Goal: Task Accomplishment & Management: Use online tool/utility

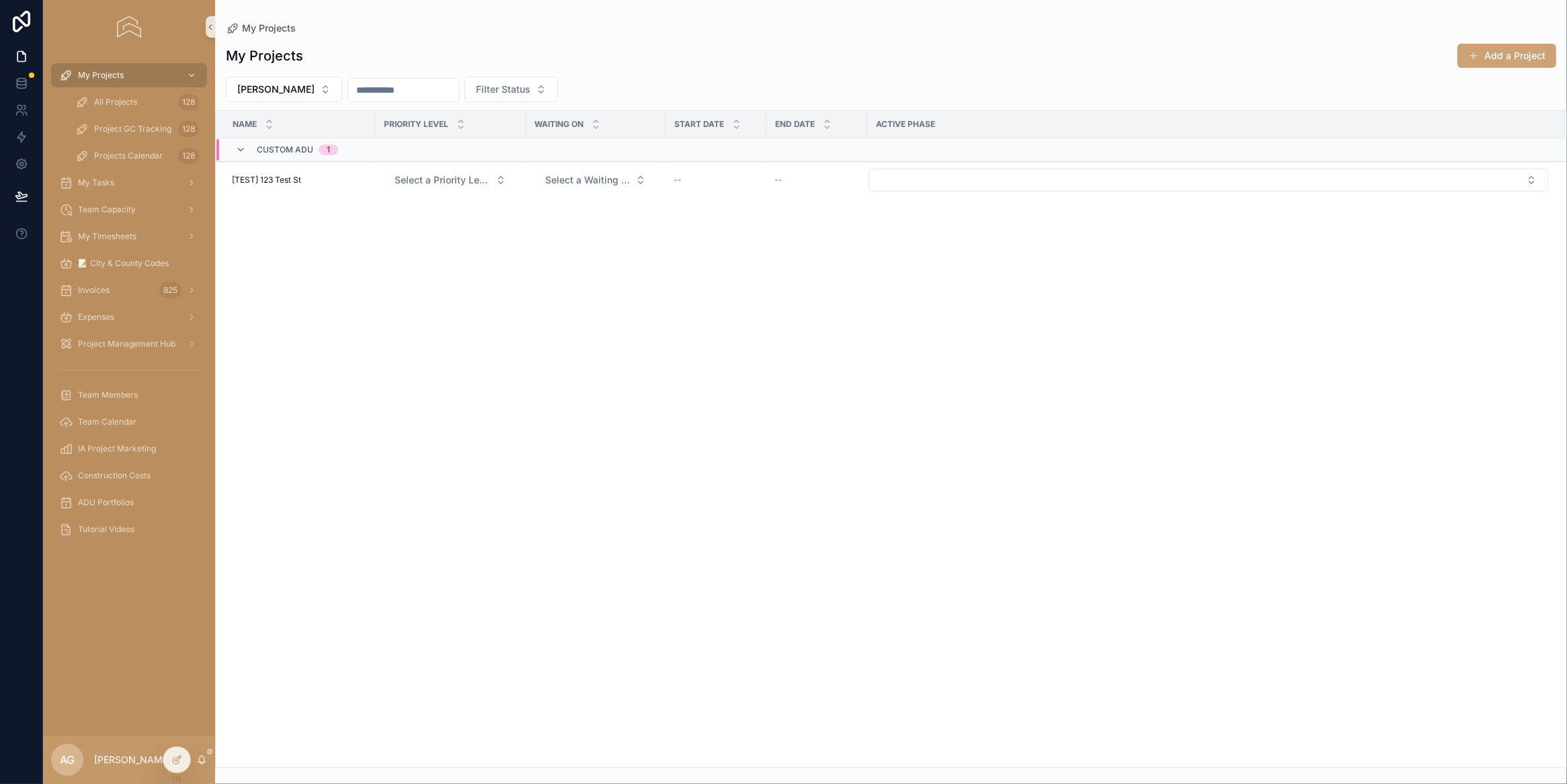
click at [136, 21] on img "scrollable content" at bounding box center [129, 27] width 23 height 21
click at [134, 31] on img "scrollable content" at bounding box center [129, 27] width 23 height 21
click at [121, 112] on div "All Projects 128" at bounding box center [137, 102] width 124 height 21
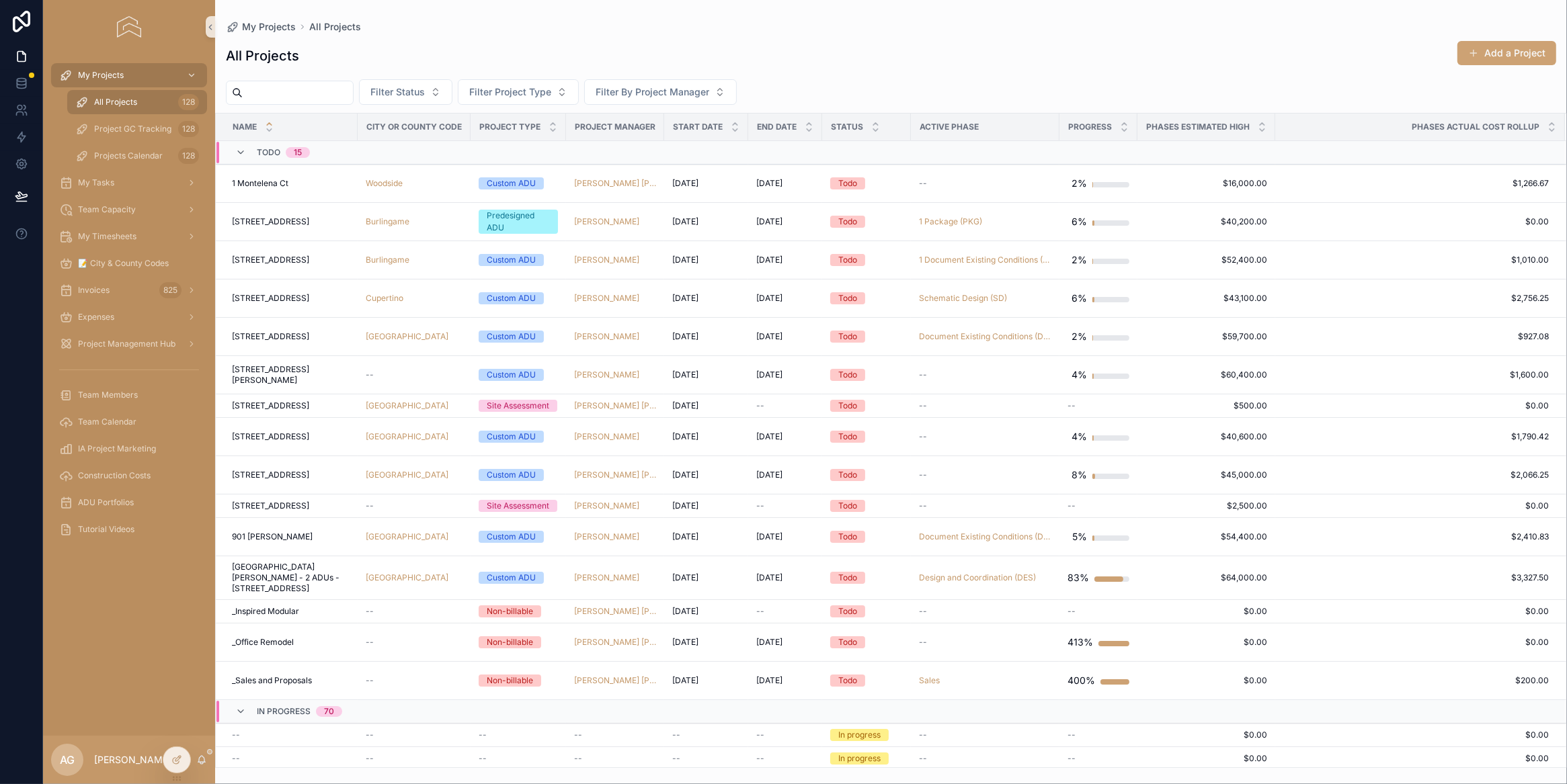
click at [312, 94] on input "scrollable content" at bounding box center [298, 93] width 110 height 19
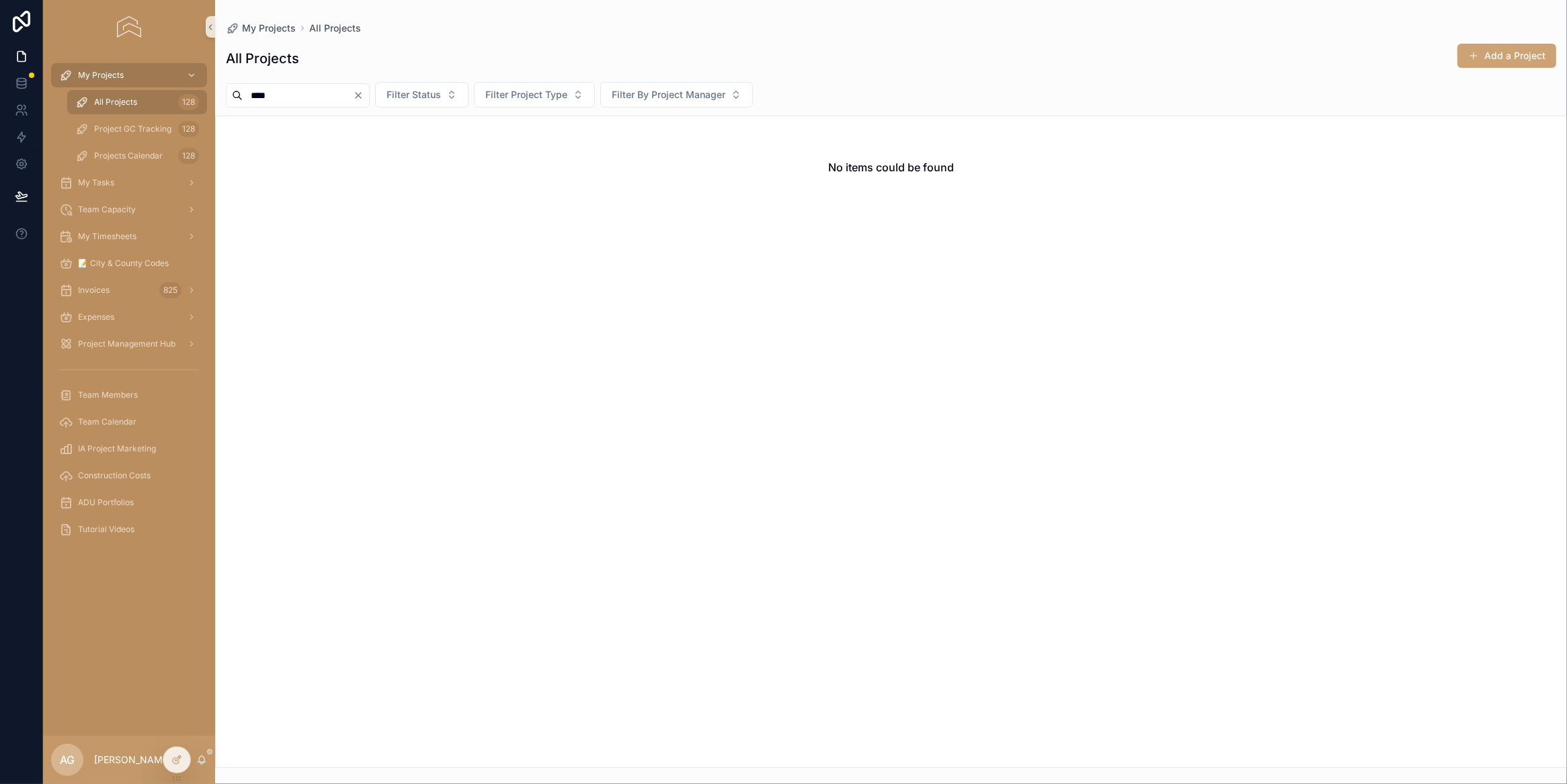
type input "****"
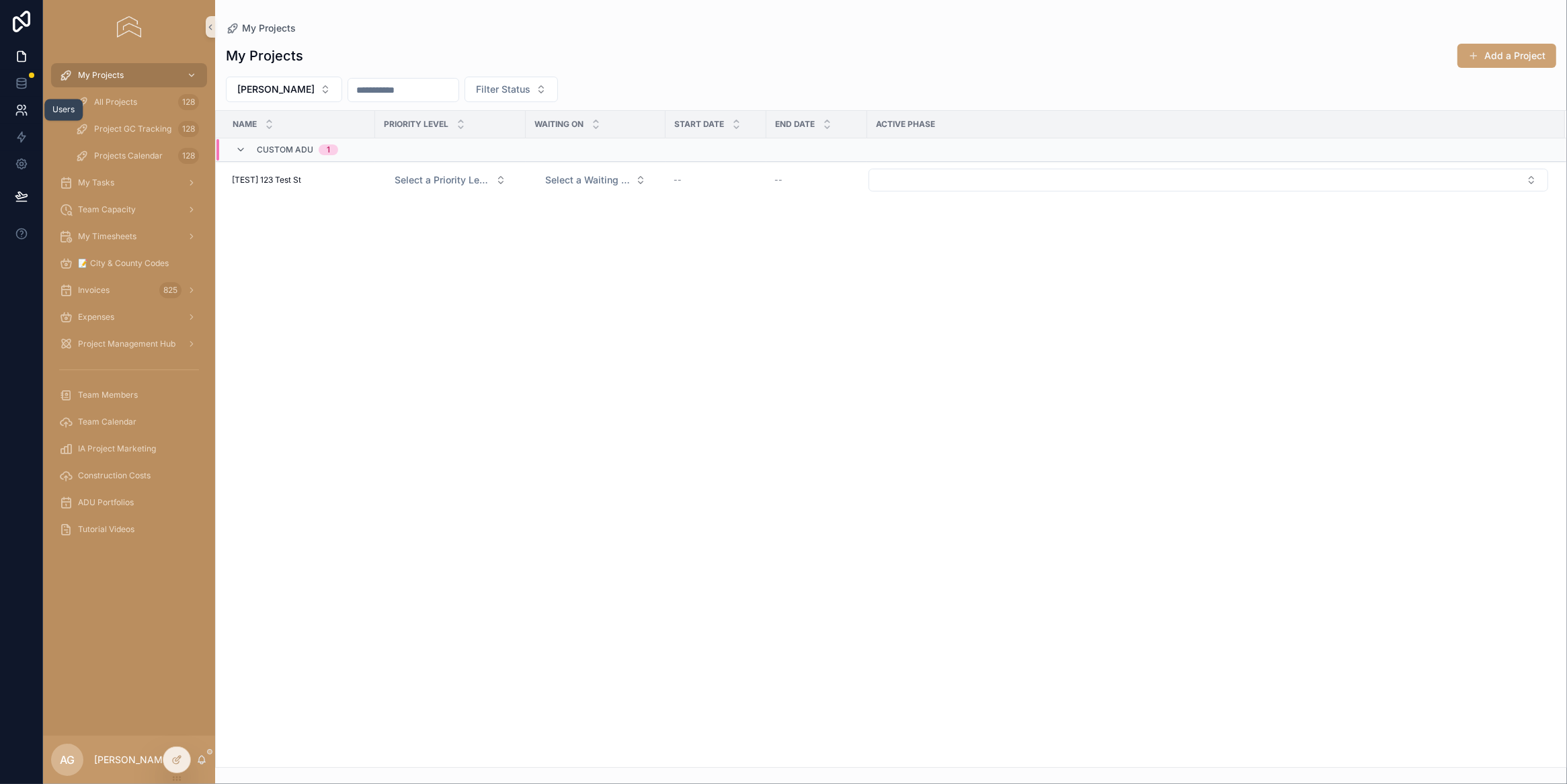
click at [25, 112] on icon at bounding box center [26, 114] width 2 height 3
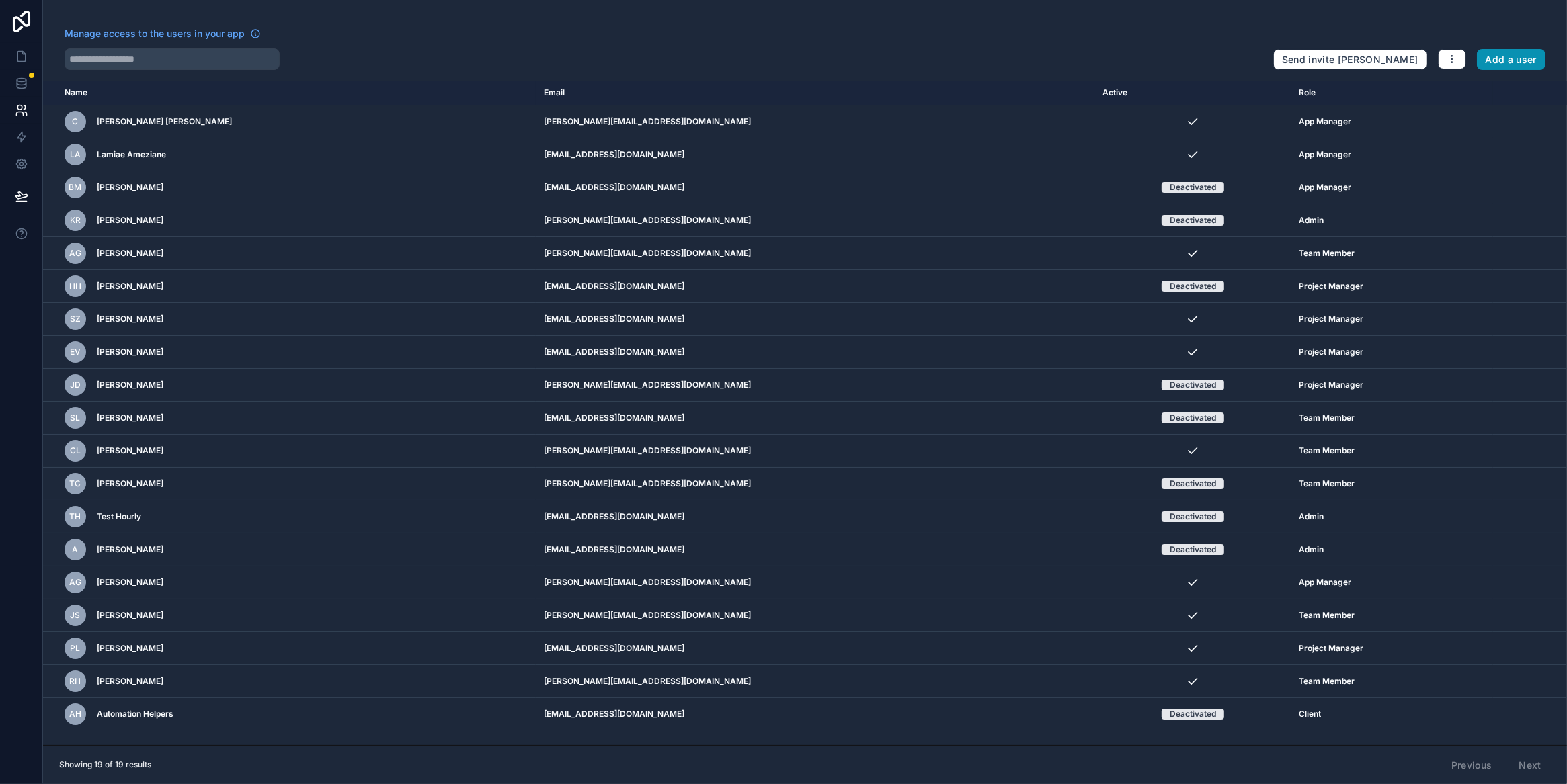
click at [1528, 52] on button "Add a user" at bounding box center [1512, 59] width 69 height 21
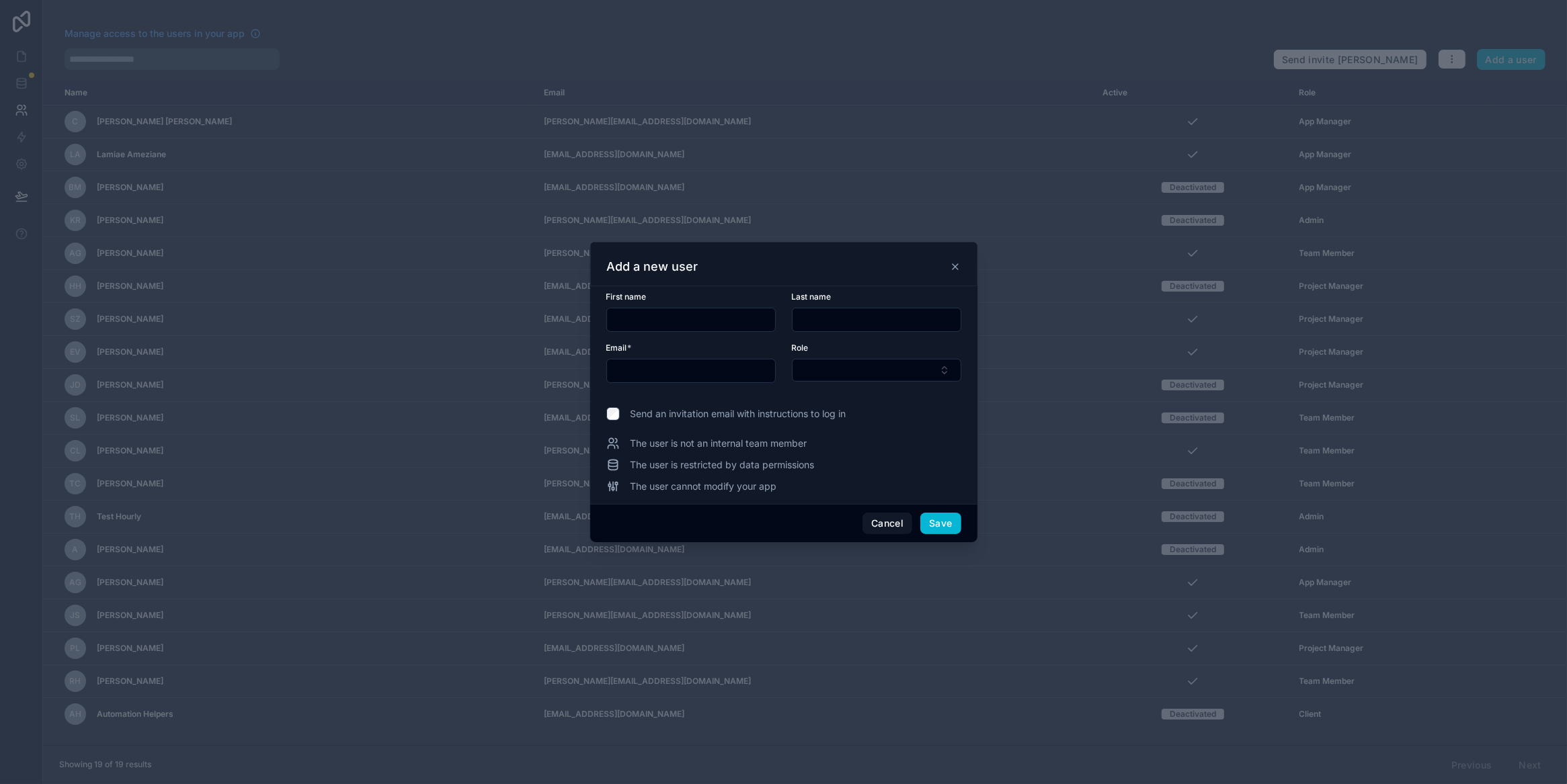
click at [722, 325] on input "text" at bounding box center [690, 320] width 168 height 19
type input "****"
type input "**"
click at [678, 377] on input "text" at bounding box center [690, 371] width 168 height 19
type input "**********"
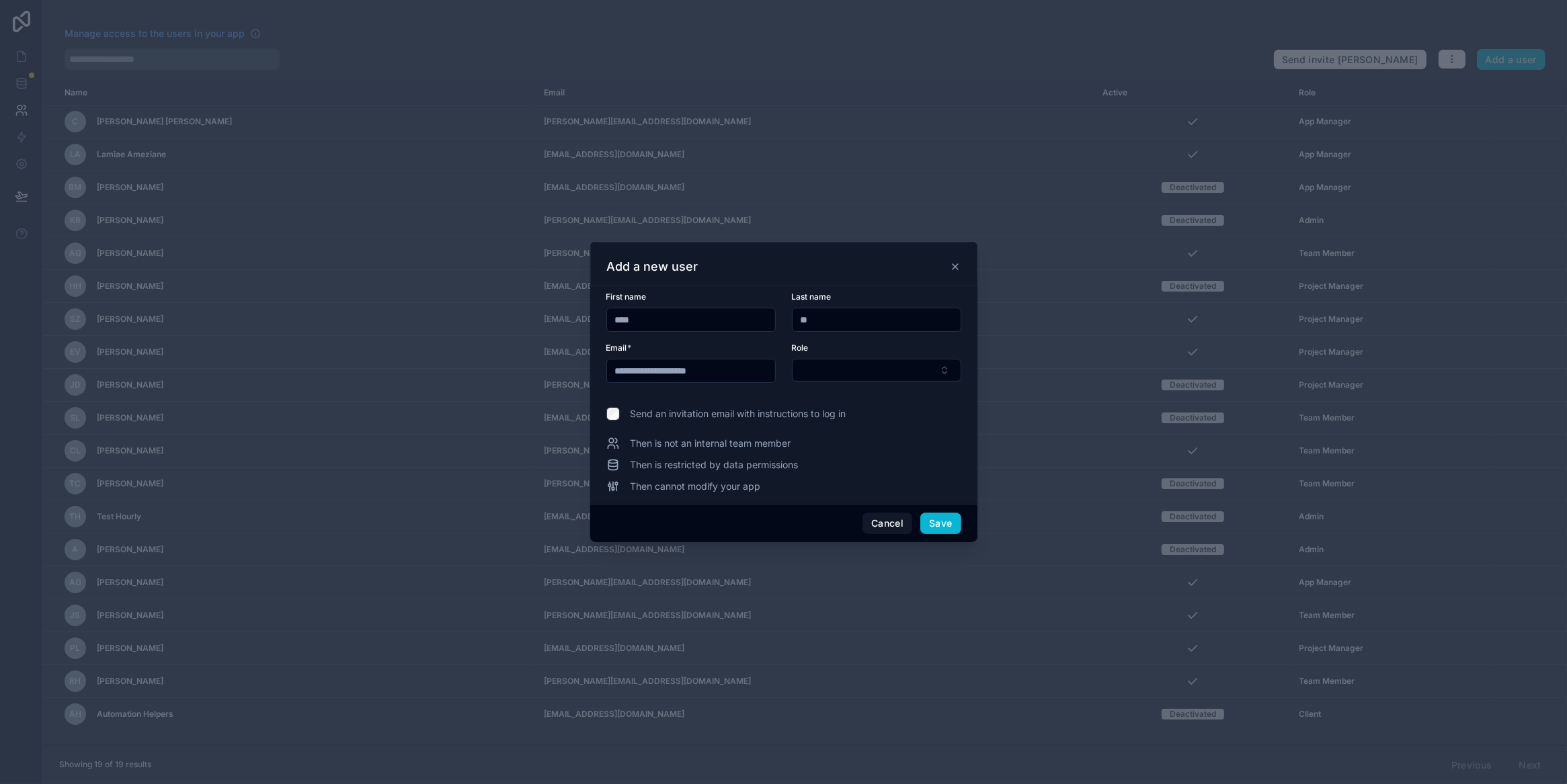
click at [844, 382] on div "Role" at bounding box center [876, 363] width 169 height 40
click at [860, 363] on button "Select Button" at bounding box center [876, 370] width 169 height 23
click at [855, 423] on span "Project Manager" at bounding box center [837, 424] width 74 height 13
click at [824, 418] on span "Send an invitation email with instructions to log in" at bounding box center [738, 415] width 216 height 13
click at [930, 515] on button "Save" at bounding box center [940, 524] width 40 height 21
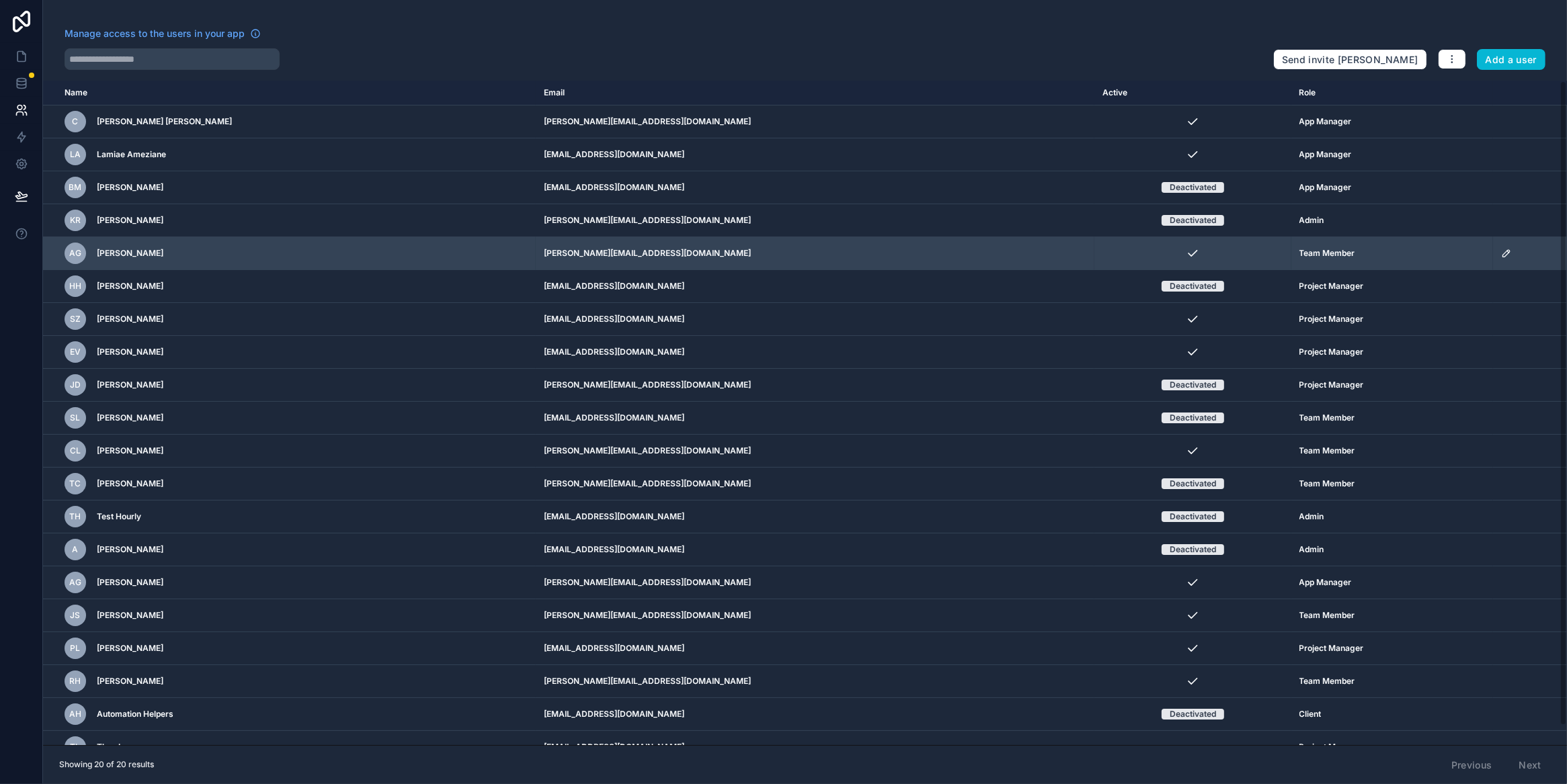
click at [829, 264] on td "amy@inspiredadus.com" at bounding box center [815, 254] width 559 height 33
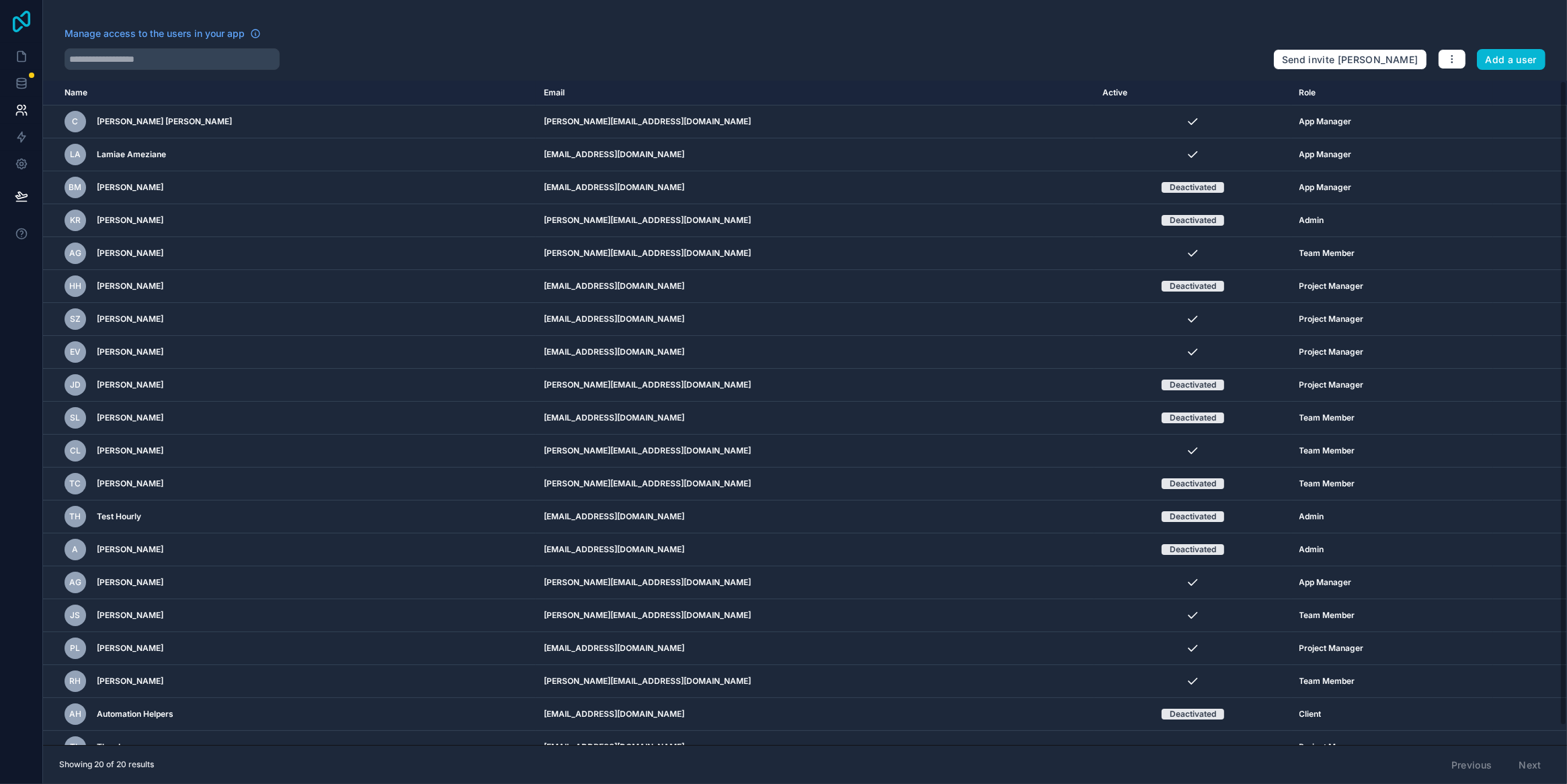
click at [27, 18] on icon at bounding box center [21, 21] width 27 height 21
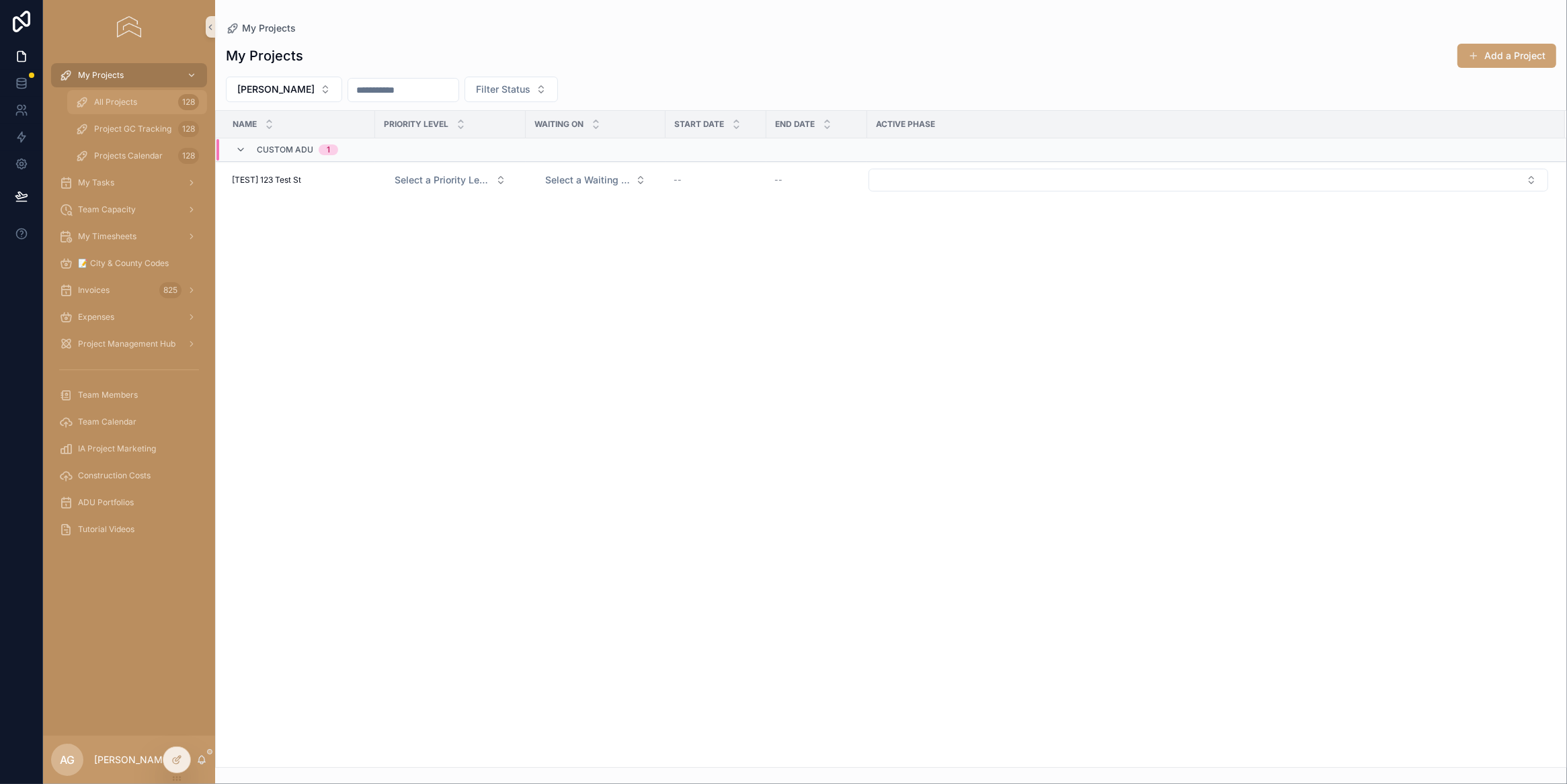
click at [154, 98] on div "All Projects 128" at bounding box center [137, 102] width 124 height 21
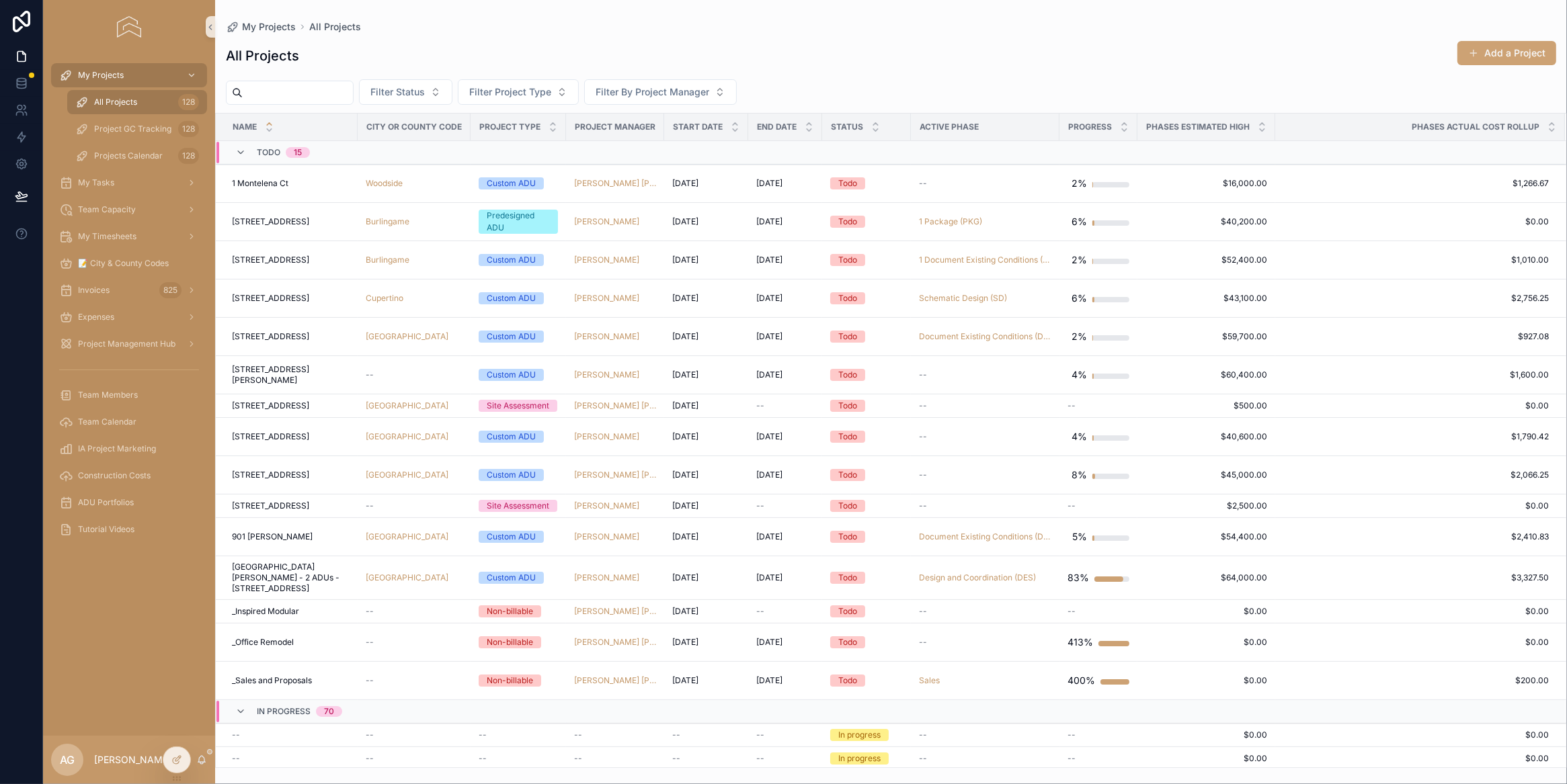
click at [282, 92] on input "scrollable content" at bounding box center [298, 93] width 110 height 19
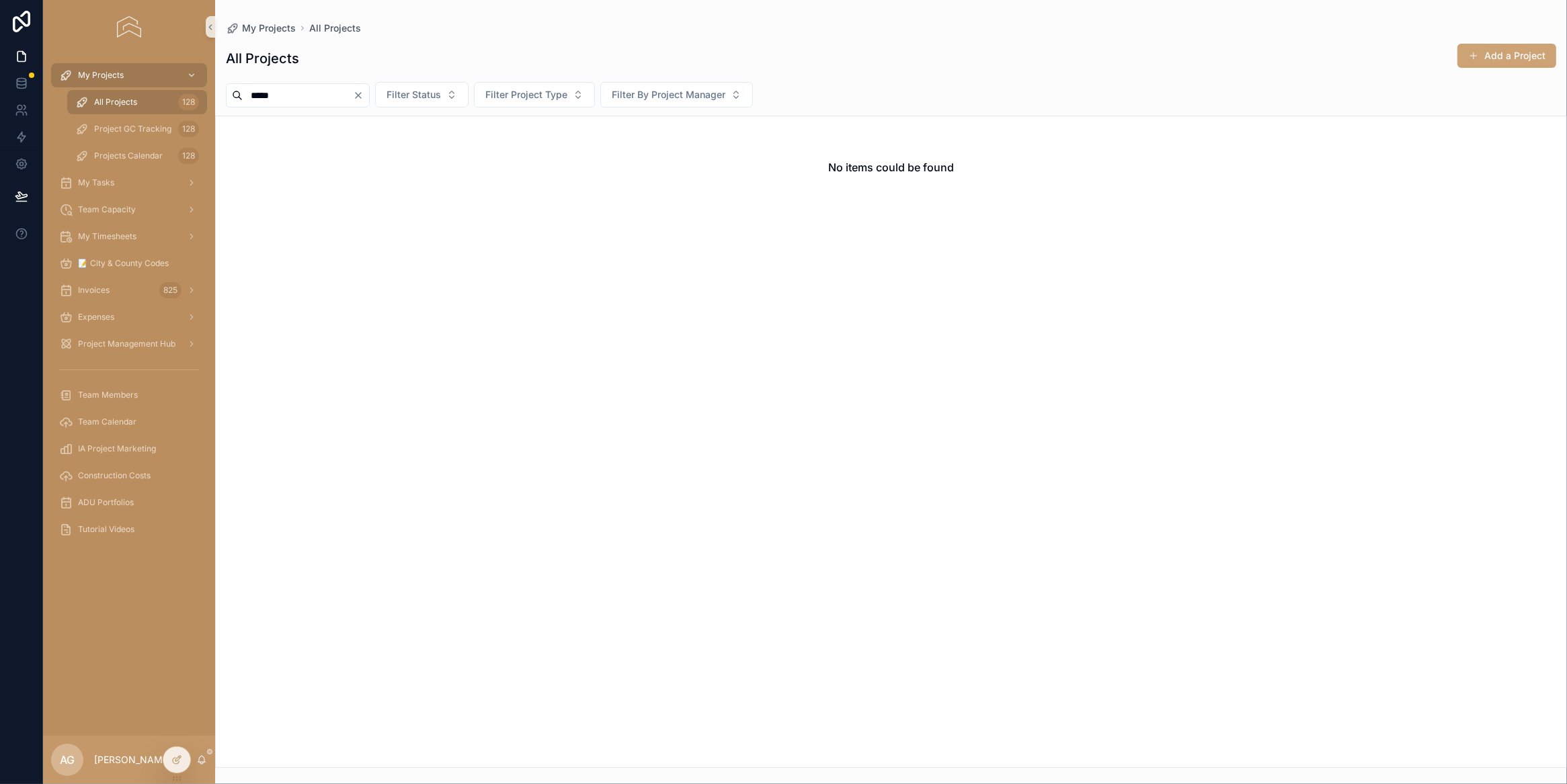
type input "*****"
click at [484, 232] on div "No items could be found" at bounding box center [891, 442] width 1352 height 653
click at [364, 97] on icon "Clear" at bounding box center [358, 95] width 11 height 11
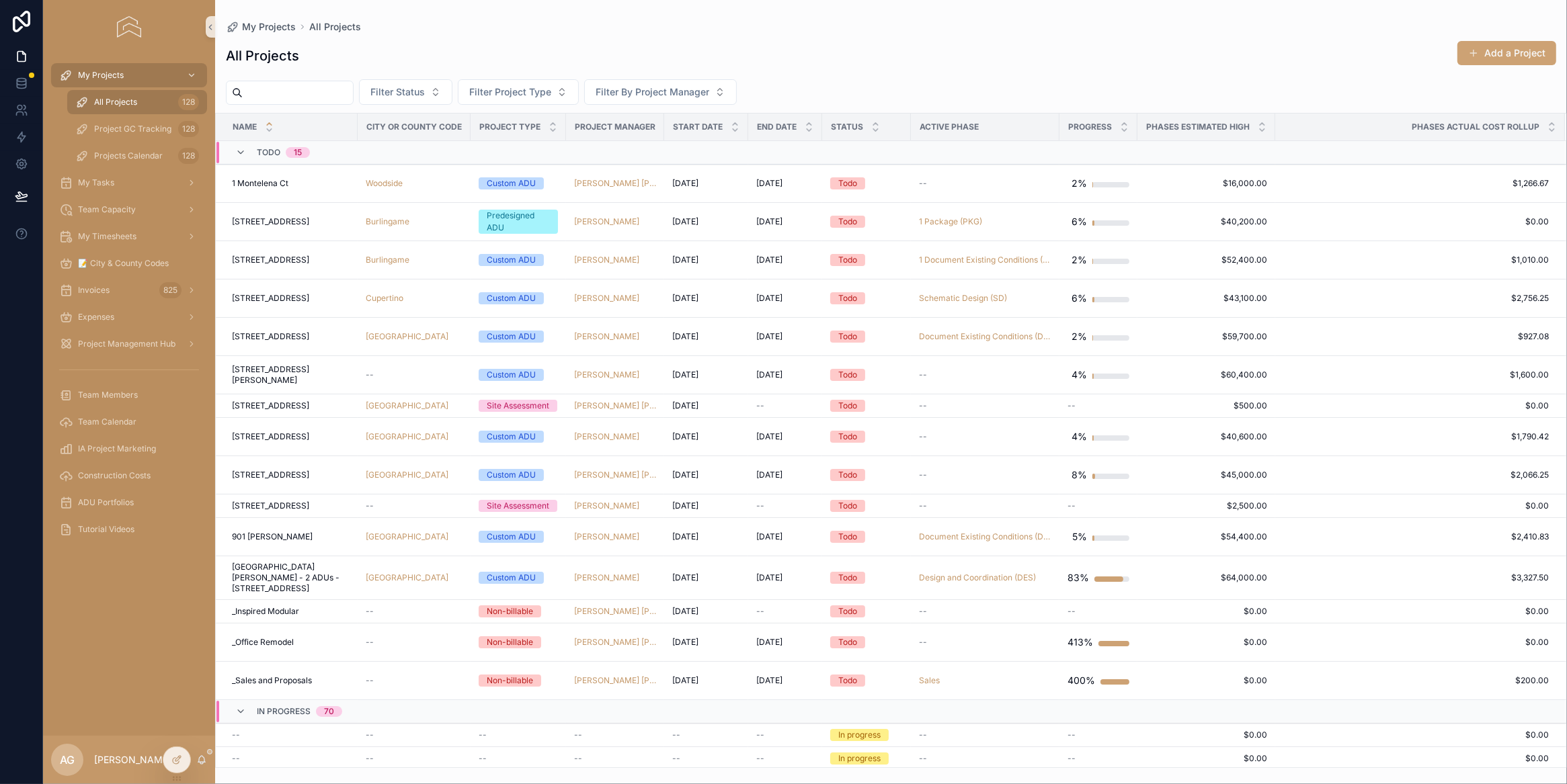
click at [262, 88] on input "scrollable content" at bounding box center [298, 93] width 110 height 19
click at [440, 89] on button "Filter Status" at bounding box center [405, 92] width 93 height 26
click at [522, 88] on span "Filter Project Type" at bounding box center [510, 92] width 82 height 13
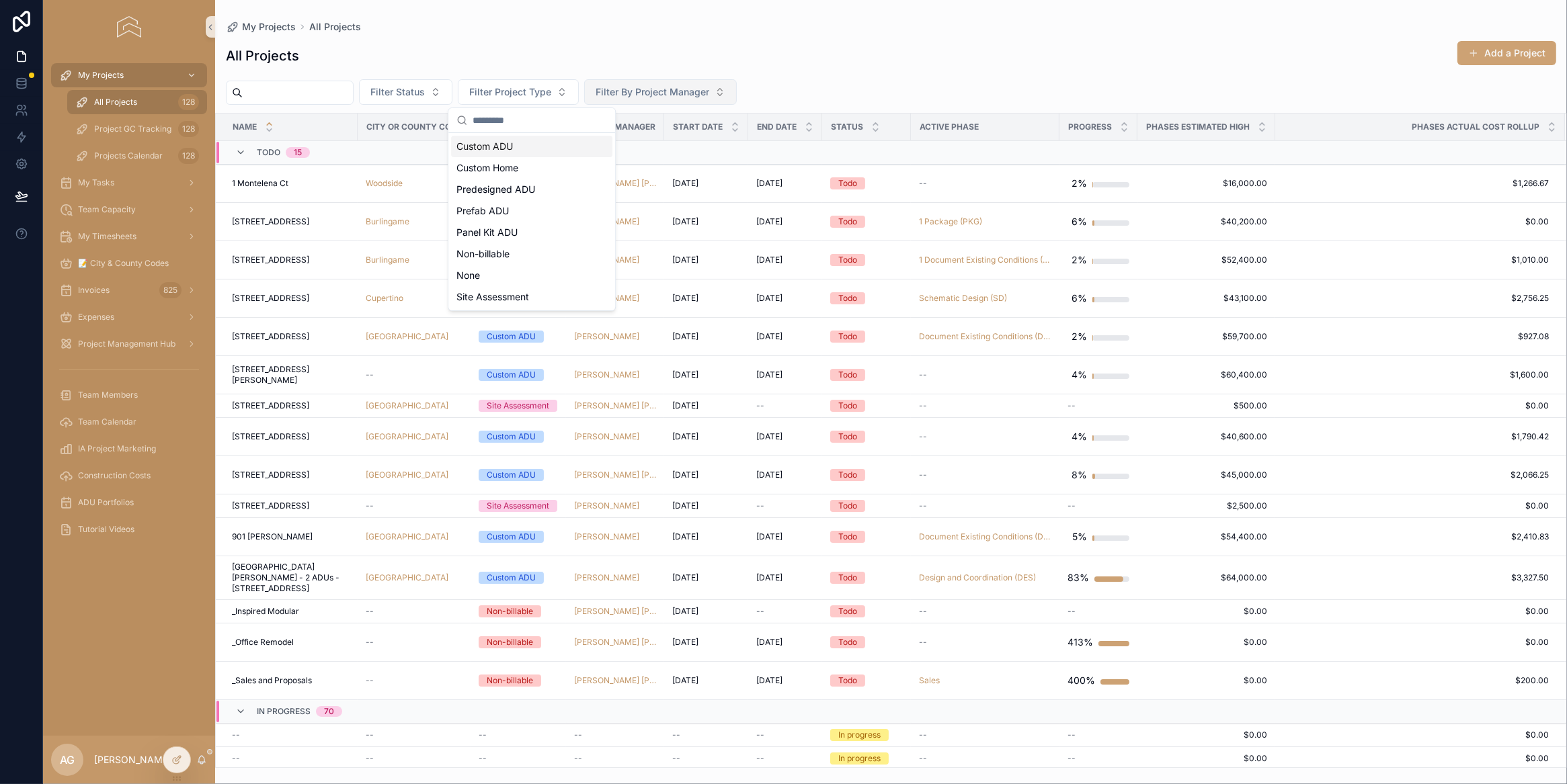
click at [660, 88] on span "Filter By Project Manager" at bounding box center [652, 92] width 113 height 13
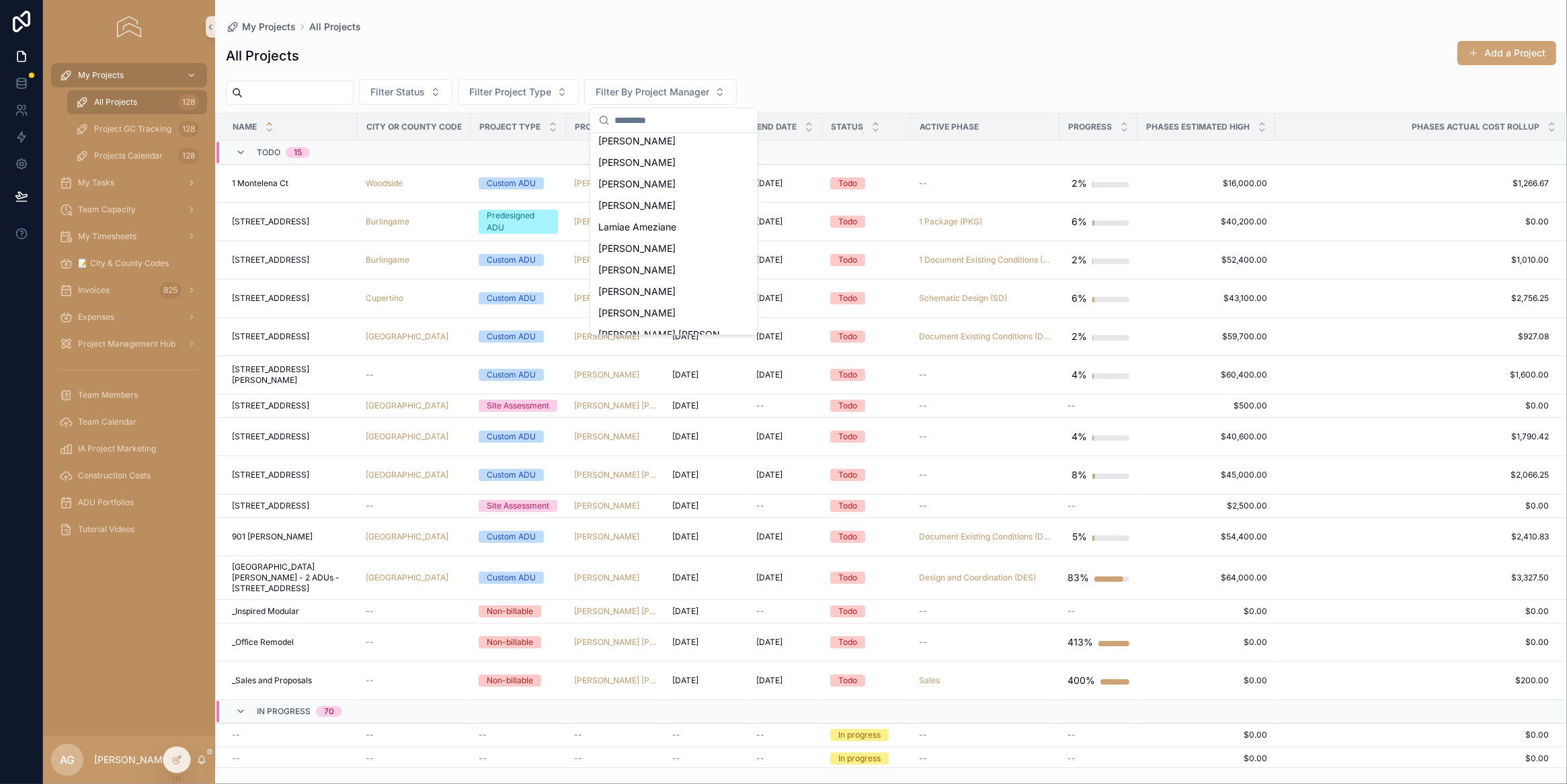
scroll to position [157, 0]
click at [632, 287] on span "[PERSON_NAME]" at bounding box center [638, 291] width 78 height 13
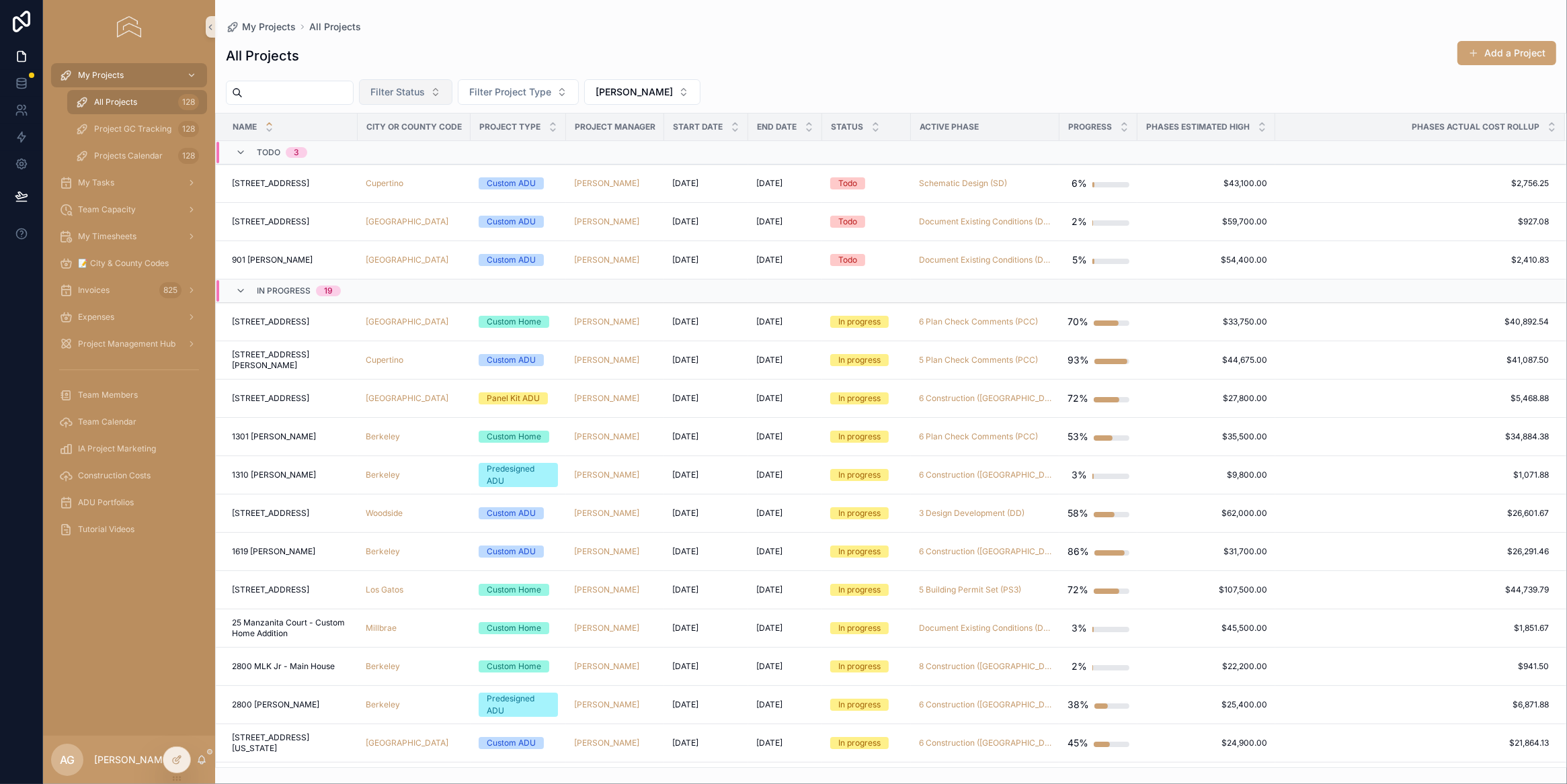
click at [425, 93] on span "Filter Status" at bounding box center [398, 92] width 55 height 13
click at [932, 70] on div "All Projects Add a Project" at bounding box center [891, 55] width 1331 height 31
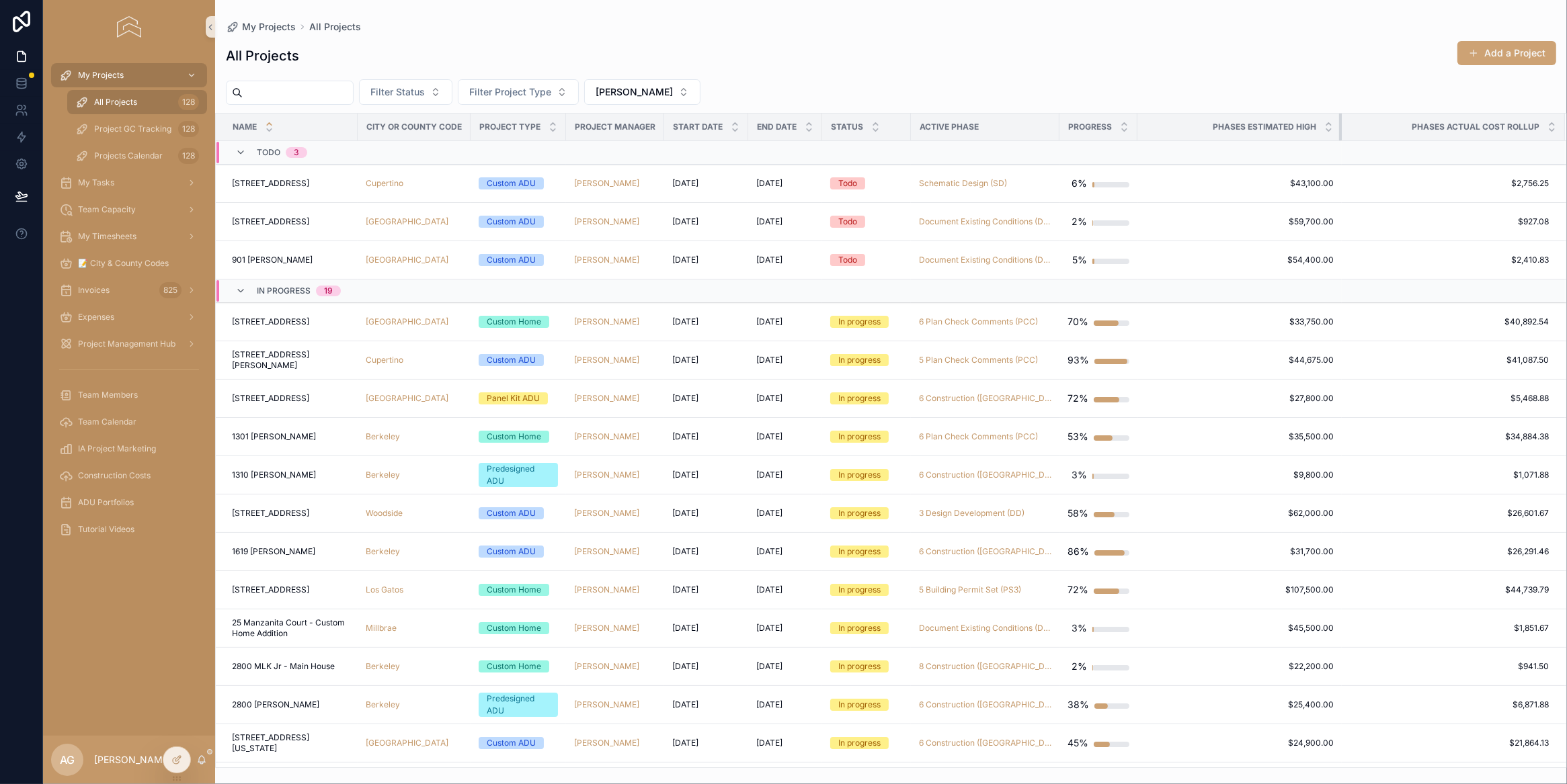
drag, startPoint x: 1272, startPoint y: 129, endPoint x: 1365, endPoint y: 128, distance: 93.0
click at [1365, 128] on tr "Name City or County Code Project Type Project Manager Start Date End Date Statu…" at bounding box center [891, 126] width 1350 height 27
click at [322, 364] on div "10431 Finch Ave 10431 Finch Ave" at bounding box center [291, 360] width 117 height 21
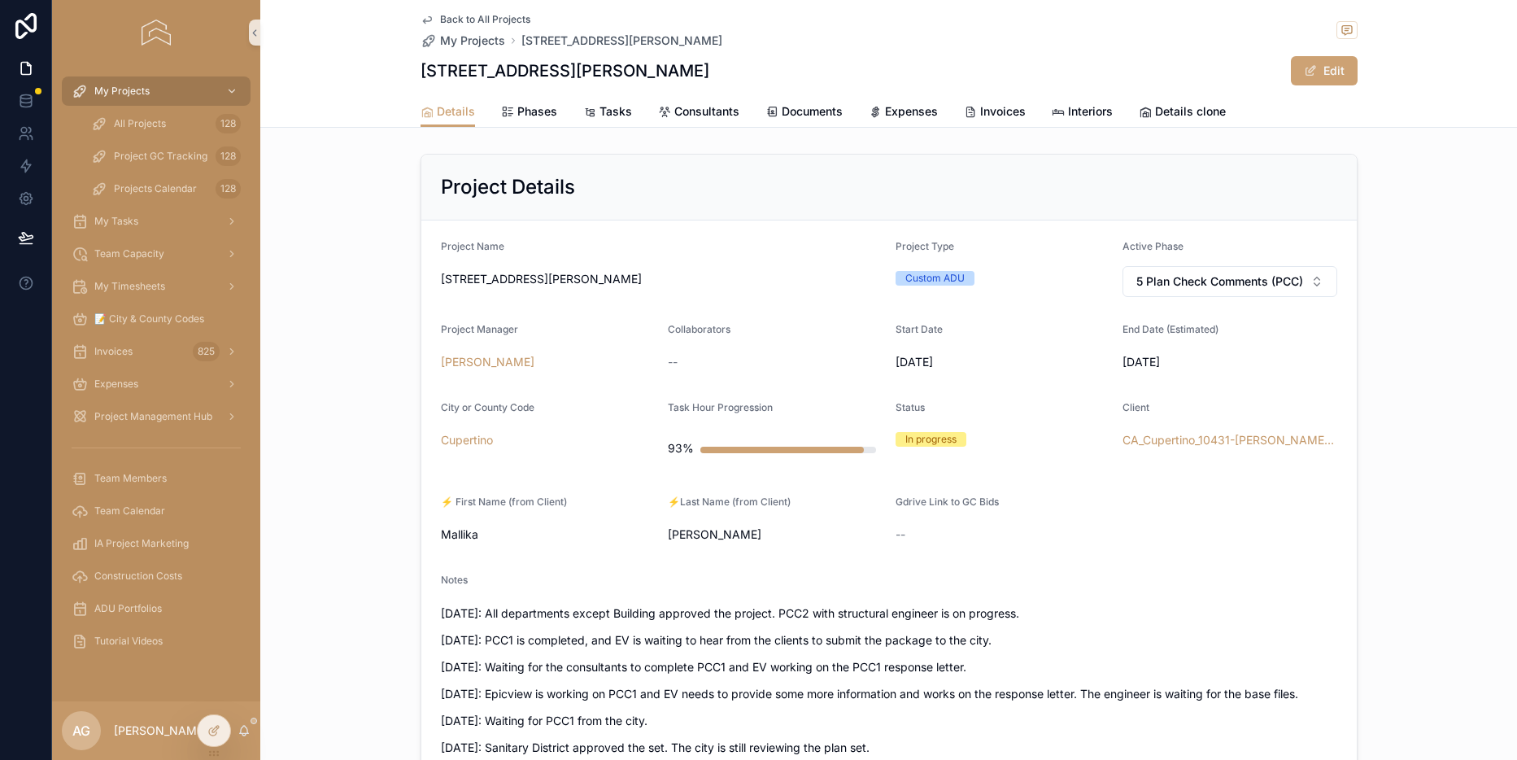
click at [1516, 407] on div "Project Details Project Name 10431 Finch Ave Project Type Custom ADU Active Pha…" at bounding box center [888, 773] width 1257 height 1252
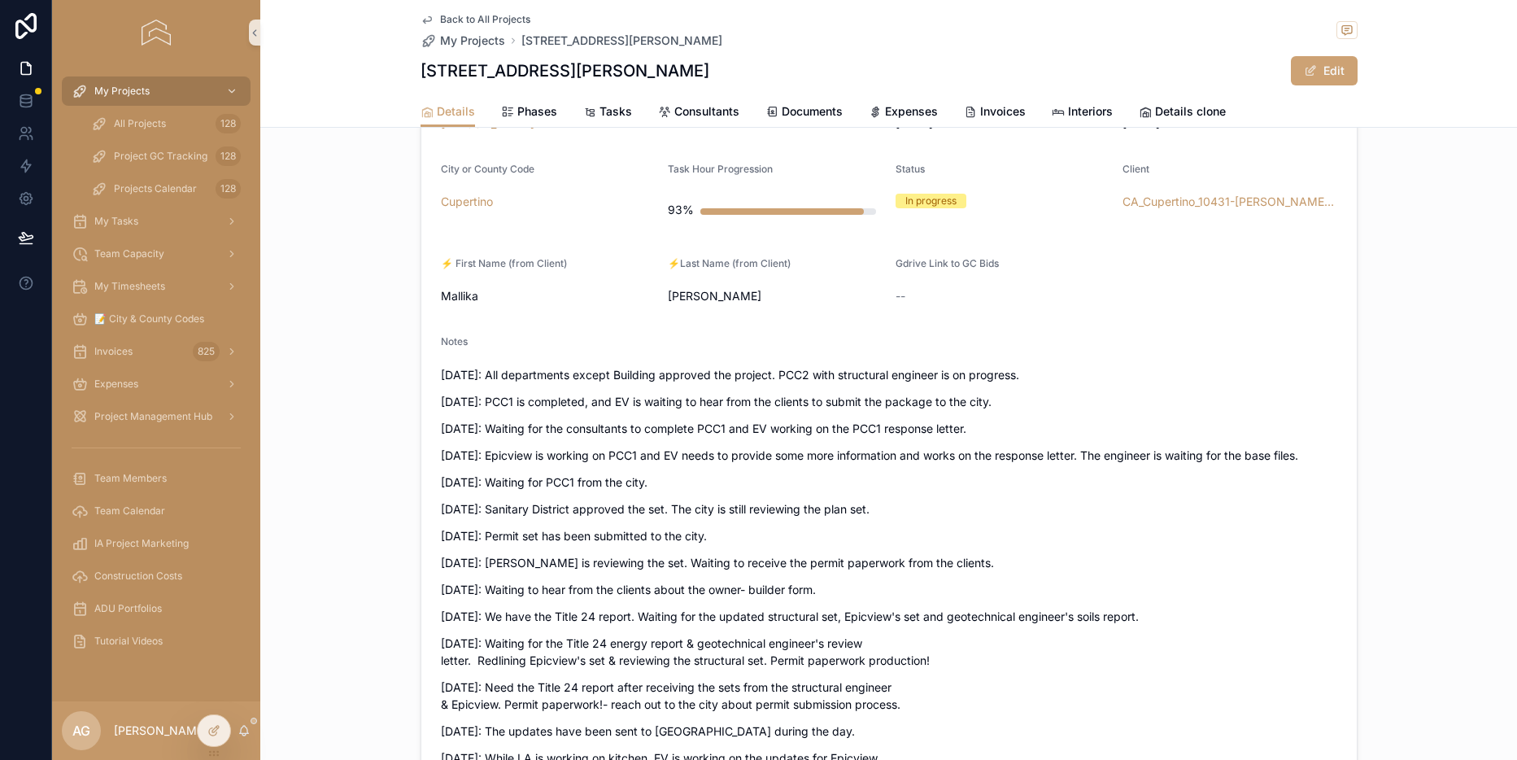
scroll to position [239, 0]
click at [450, 377] on p "08/26/2025: All departments except Building approved the project. PCC2 with str…" at bounding box center [889, 373] width 896 height 17
drag, startPoint x: 439, startPoint y: 377, endPoint x: 547, endPoint y: 377, distance: 107.4
click at [547, 377] on form "Project Name 10431 Finch Ave Project Type Custom ADU Active Phase 5 Plan Check …" at bounding box center [888, 566] width 935 height 1171
click at [485, 394] on p "07/14/2025: PCC1 is completed, and EV is waiting to hear from the clients to su…" at bounding box center [889, 400] width 896 height 17
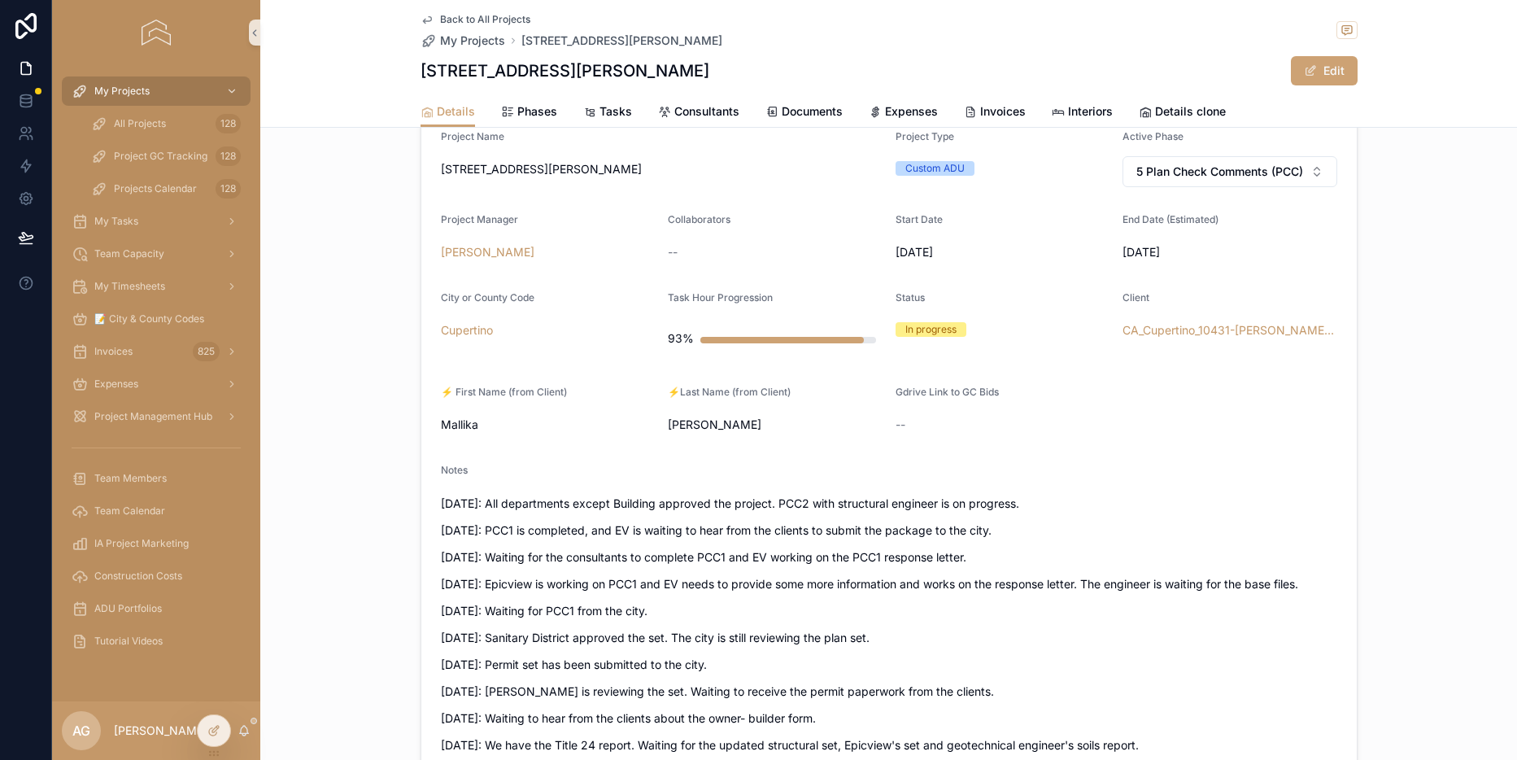
scroll to position [0, 0]
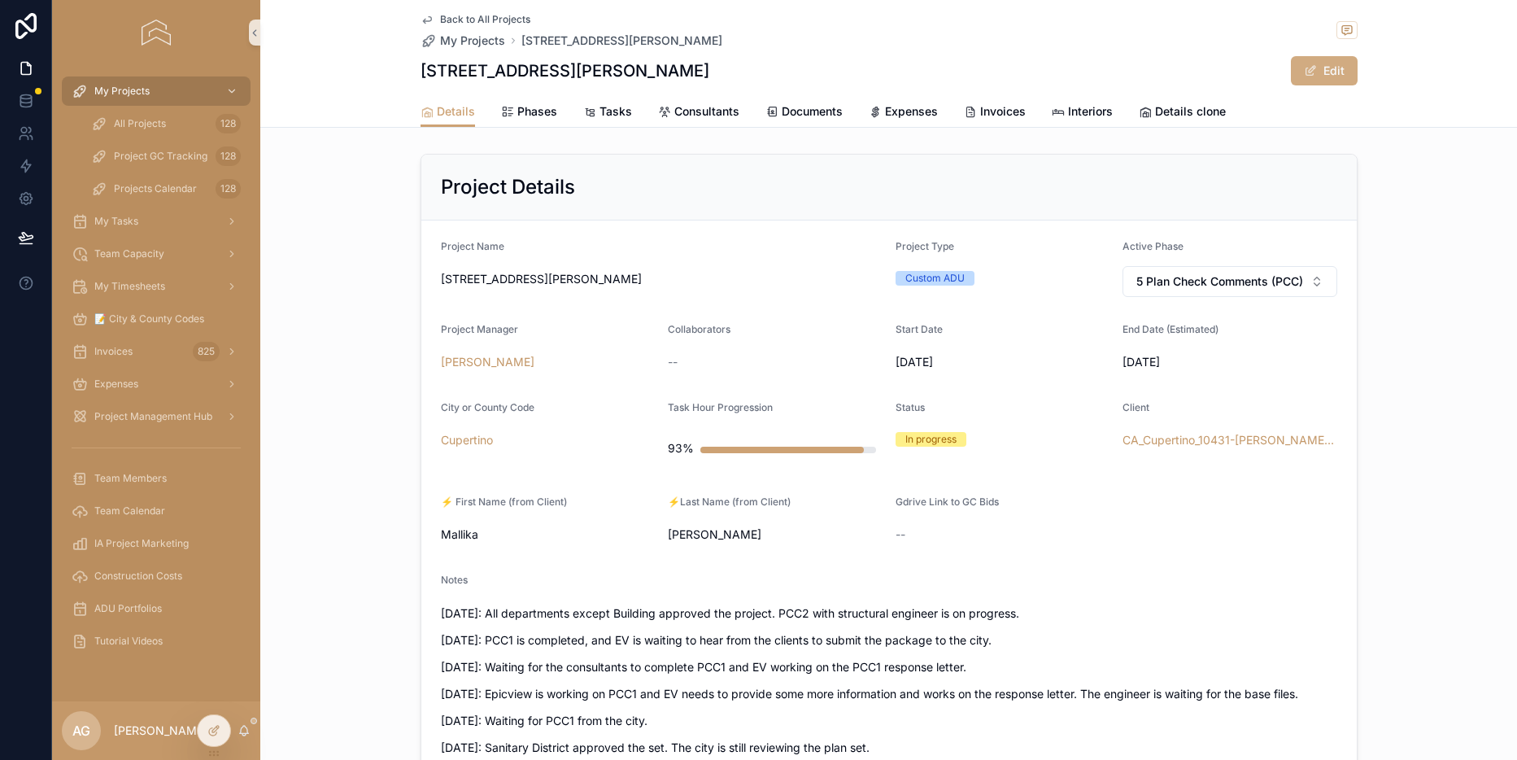
click at [1328, 80] on button "Edit" at bounding box center [1324, 70] width 67 height 29
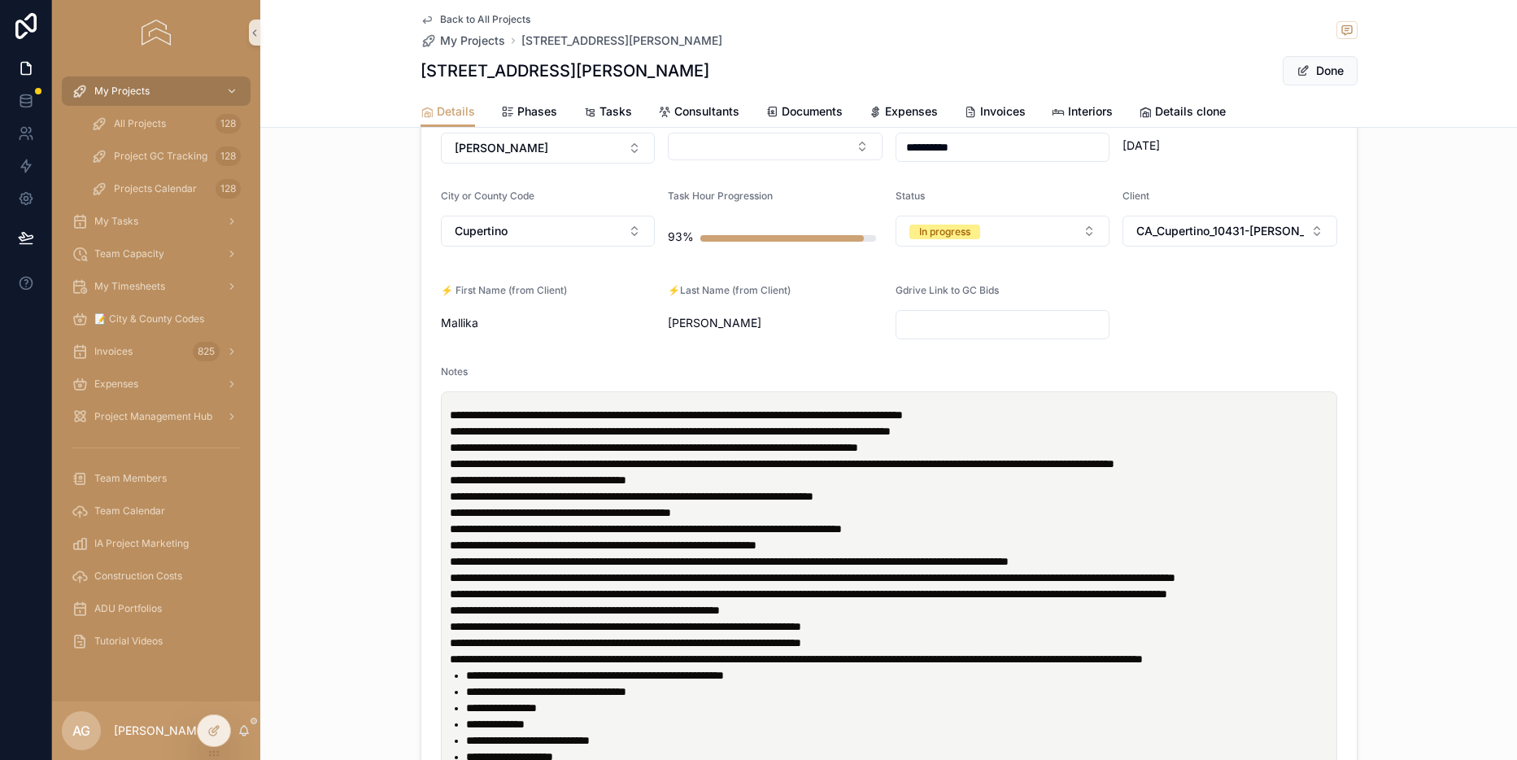
scroll to position [223, 0]
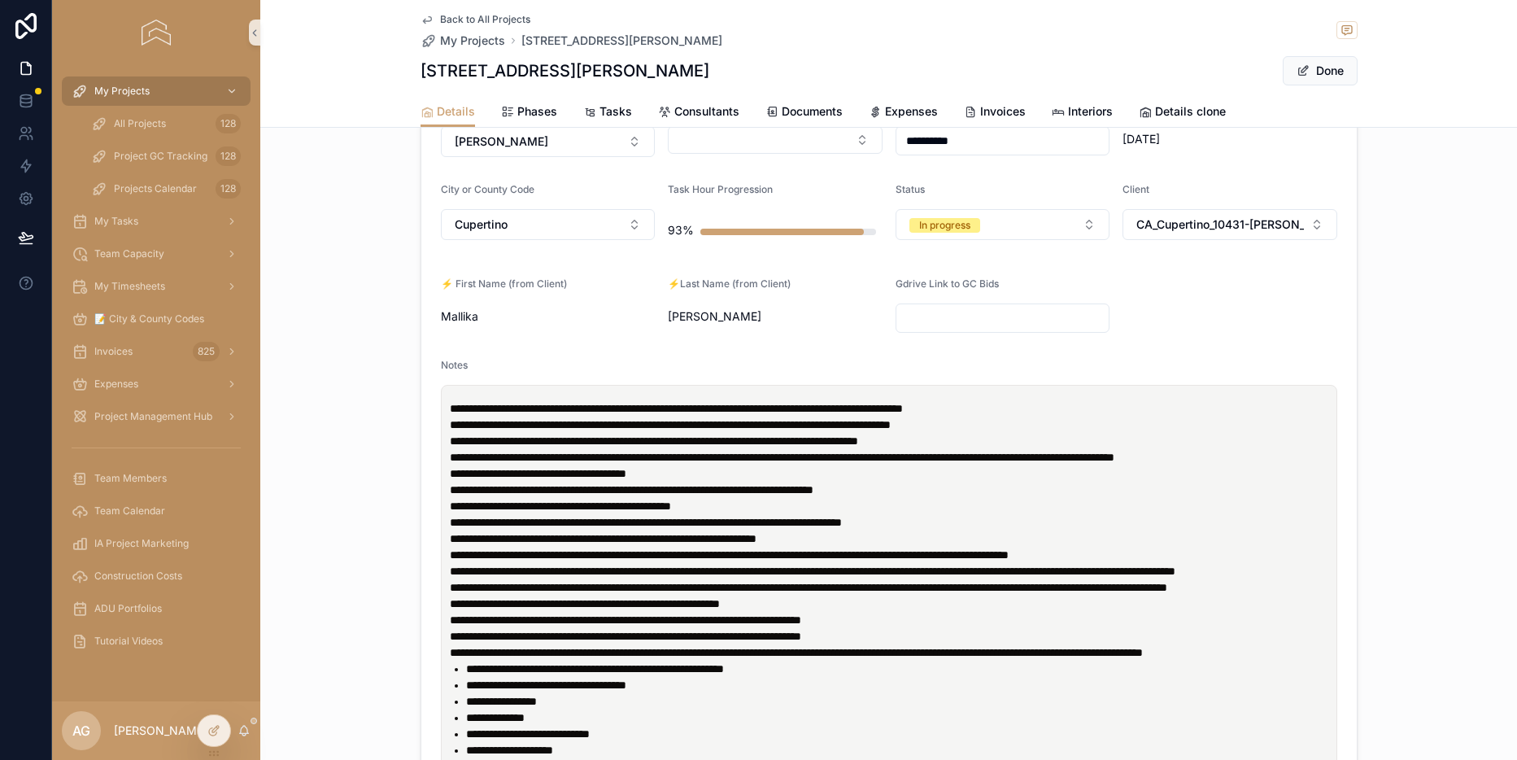
click at [658, 512] on span "**********" at bounding box center [560, 505] width 221 height 11
click at [451, 411] on span "**********" at bounding box center [676, 408] width 453 height 11
click at [1381, 387] on div "**********" at bounding box center [888, 448] width 1257 height 1048
click at [1314, 76] on button "Done" at bounding box center [1320, 70] width 75 height 29
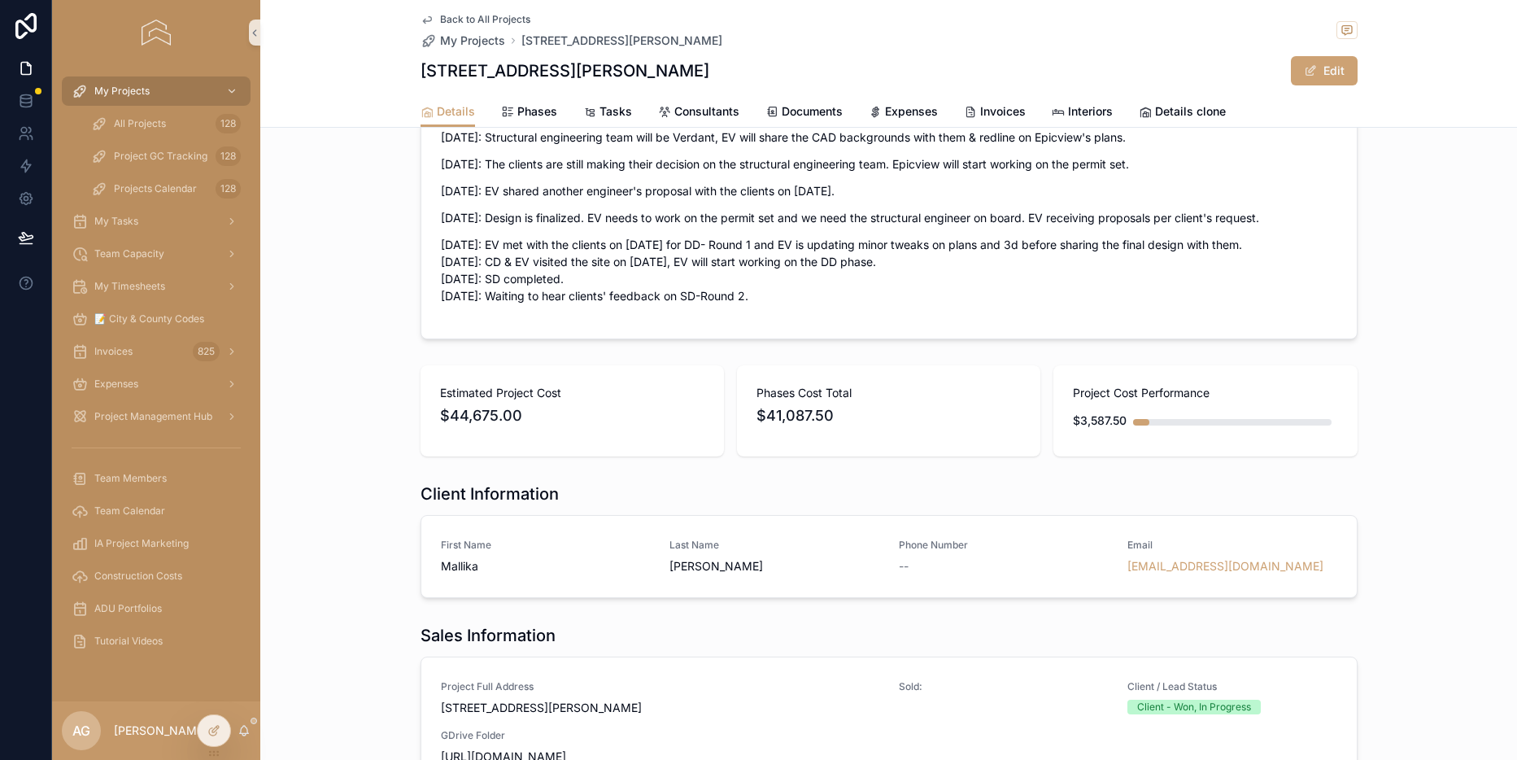
scroll to position [1056, 0]
click at [501, 425] on span "$44,675.00" at bounding box center [572, 413] width 264 height 23
click at [832, 425] on span "$41,087.50" at bounding box center [888, 413] width 264 height 23
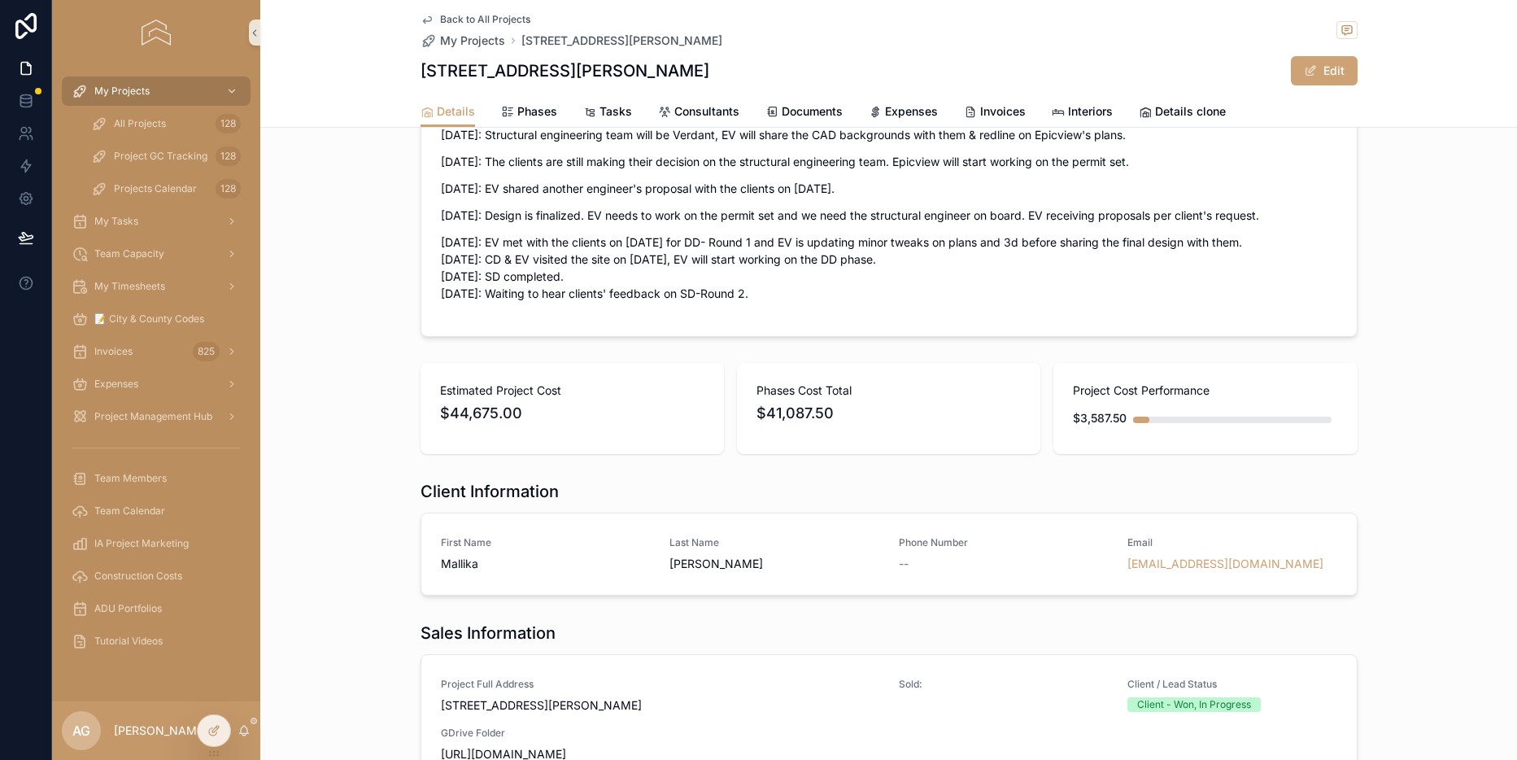
click at [832, 425] on span "$41,087.50" at bounding box center [888, 413] width 264 height 23
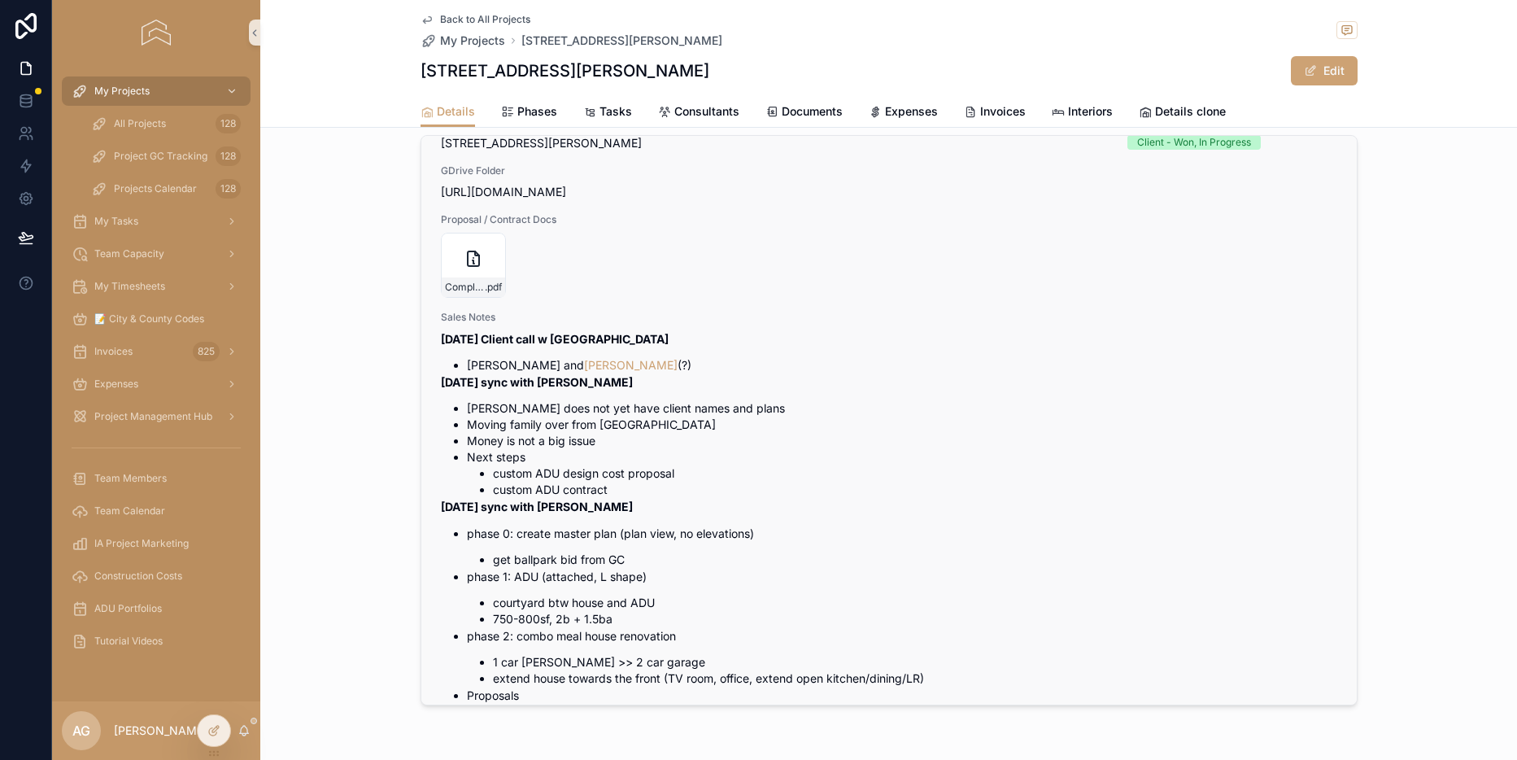
scroll to position [0, 0]
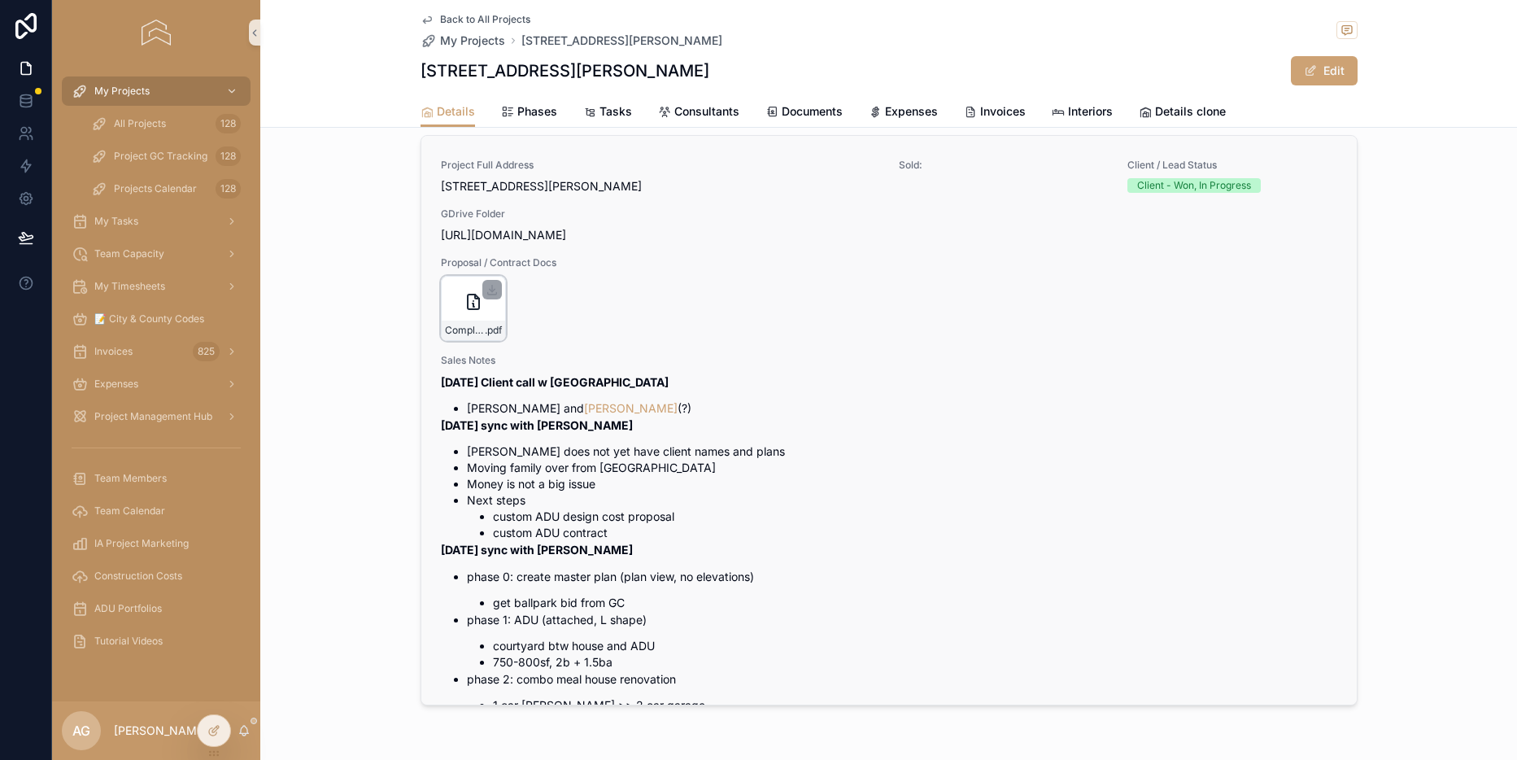
click at [460, 316] on div "Complete_with_Docusign_Custom_ADU_Agremeent_ .pdf" at bounding box center [473, 308] width 65 height 65
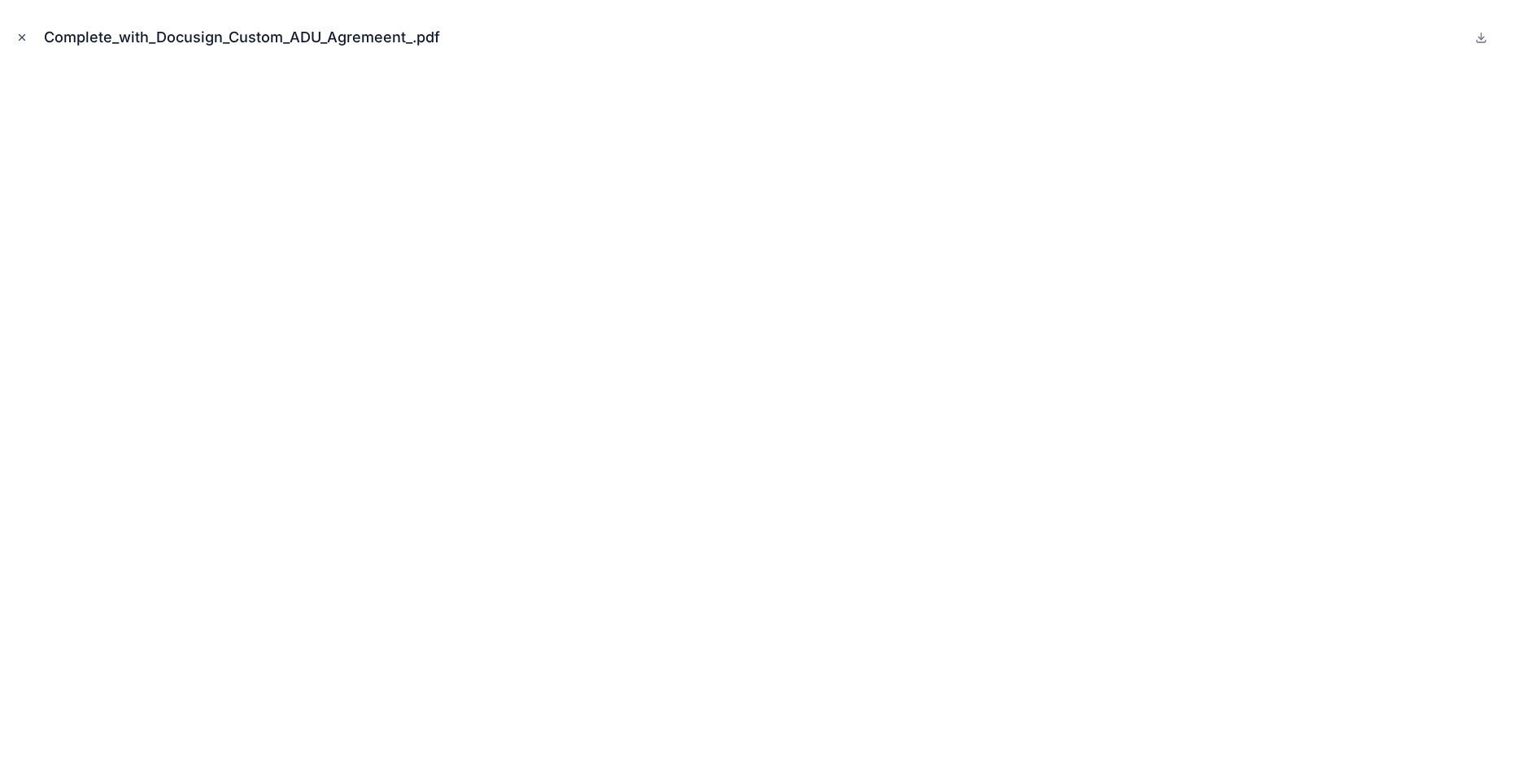
click at [20, 32] on icon "Close modal" at bounding box center [21, 37] width 11 height 11
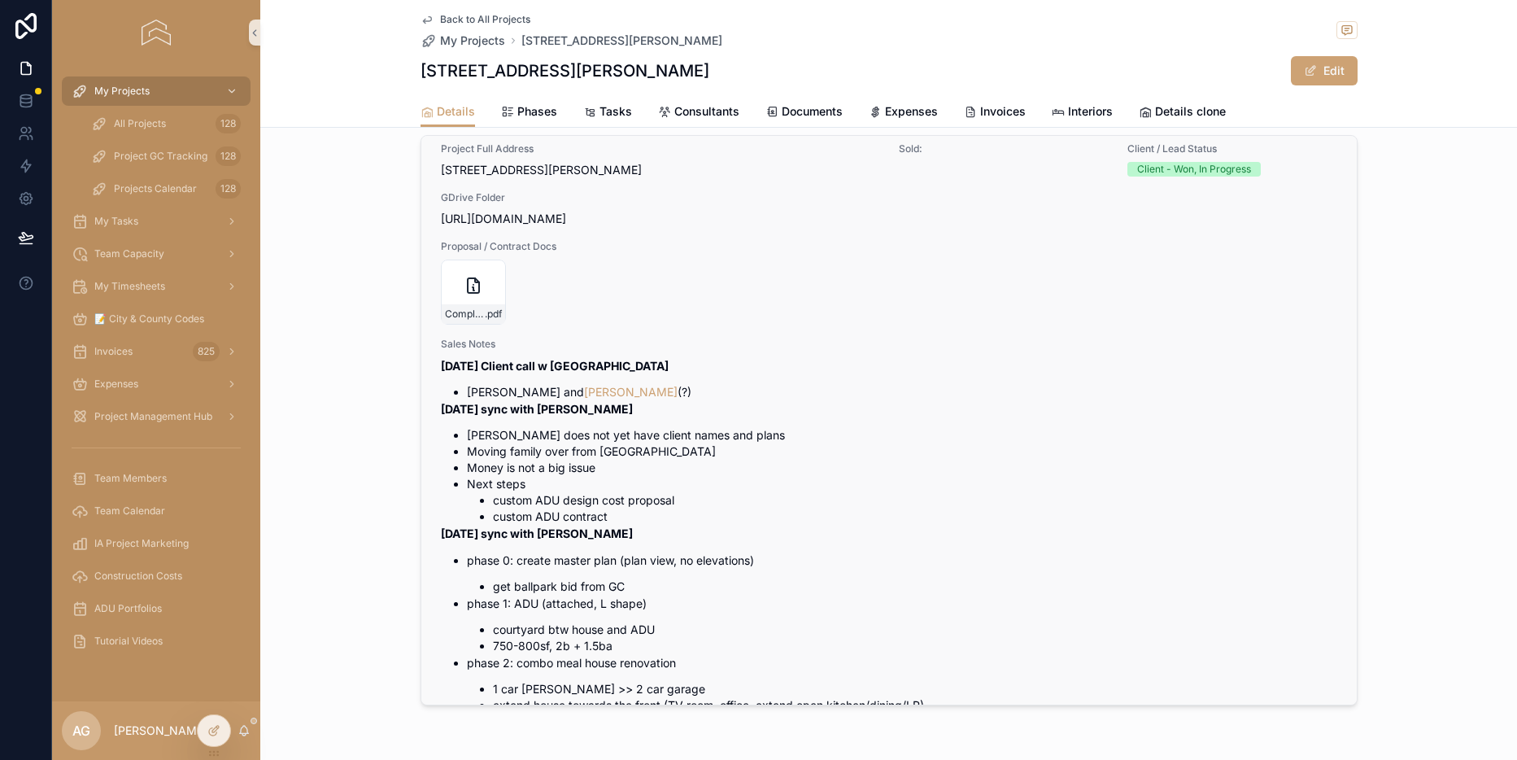
scroll to position [19, 0]
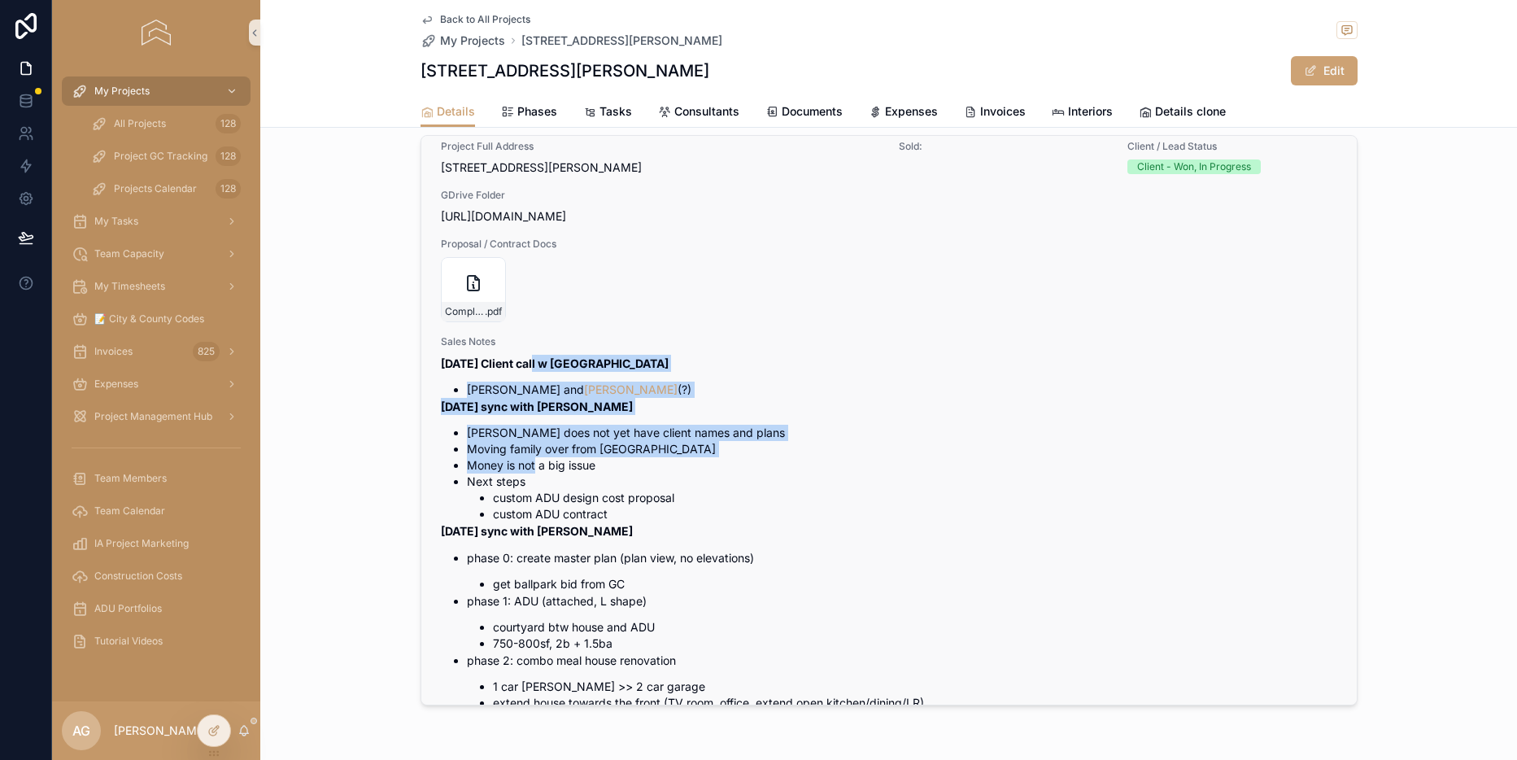
drag, startPoint x: 538, startPoint y: 379, endPoint x: 537, endPoint y: 488, distance: 109.0
click at [537, 488] on div "10/30/24 Client call w Evren Mallika Viswas and Sriguru Chakravarthi (?) 10/28/…" at bounding box center [889, 579] width 896 height 449
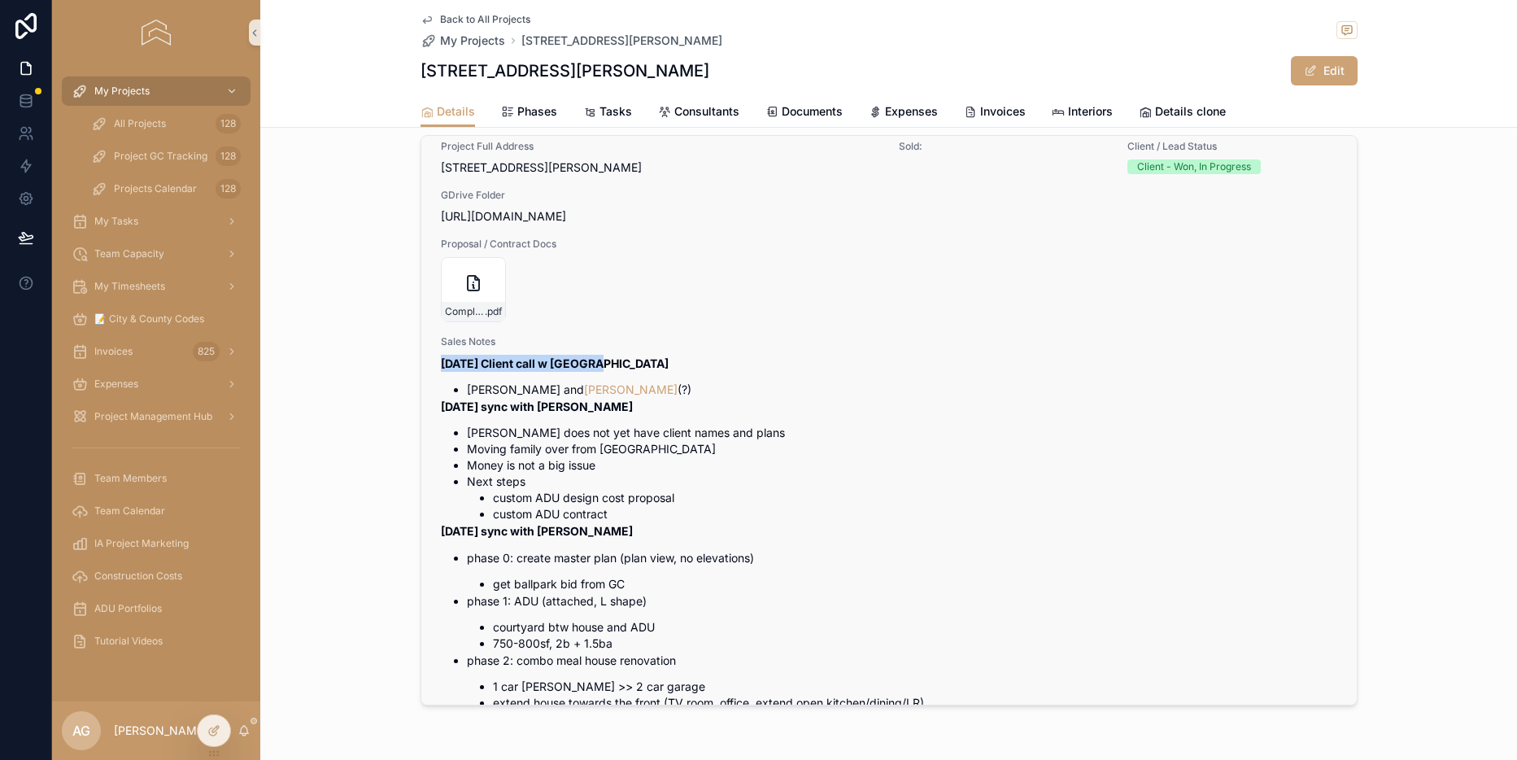
drag, startPoint x: 438, startPoint y: 381, endPoint x: 595, endPoint y: 375, distance: 157.1
click at [595, 375] on div "Project Full Address 10431 Finch Ave Cupertino CA Sold: Client / Lead Status Cl…" at bounding box center [888, 476] width 935 height 719
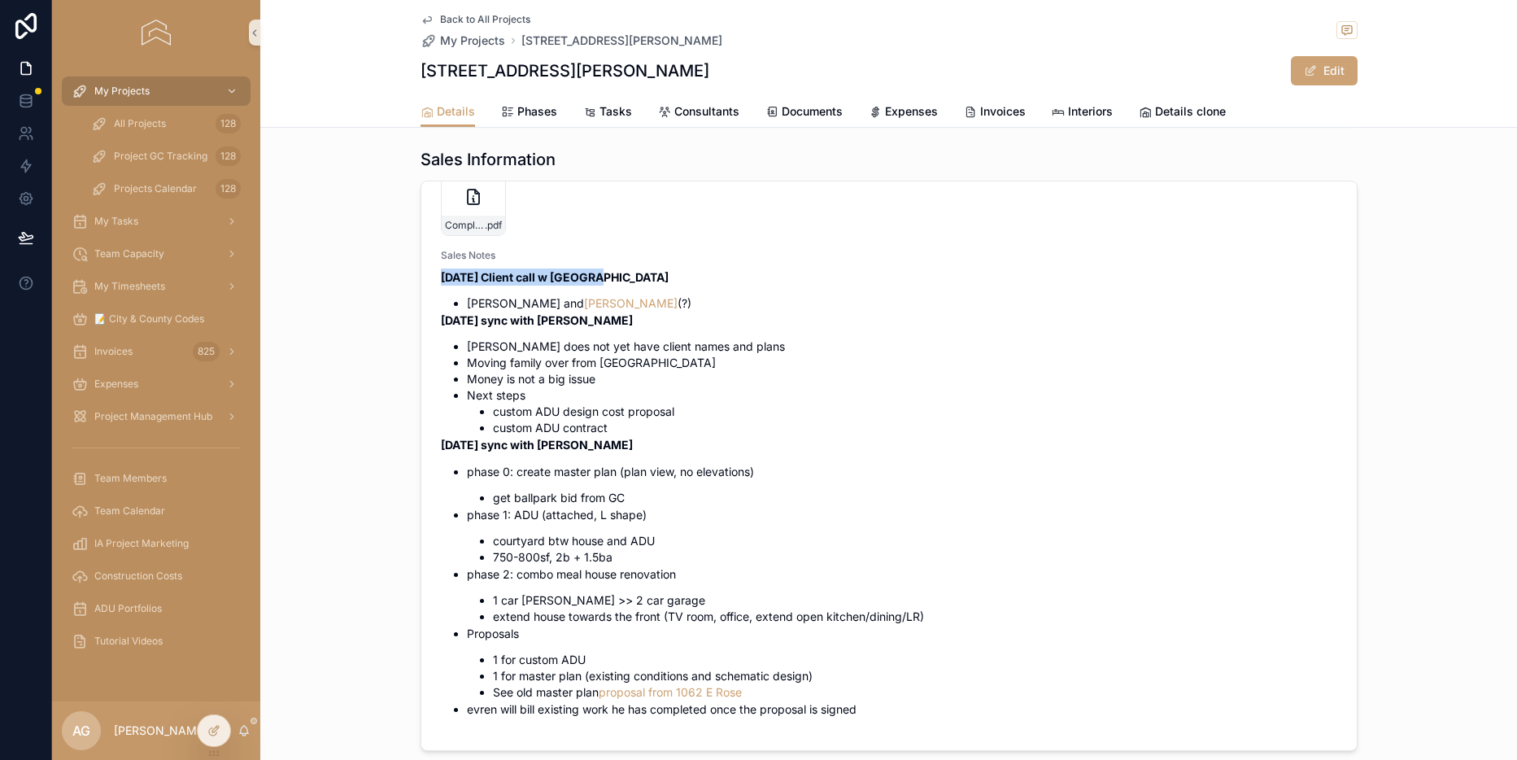
scroll to position [1513, 0]
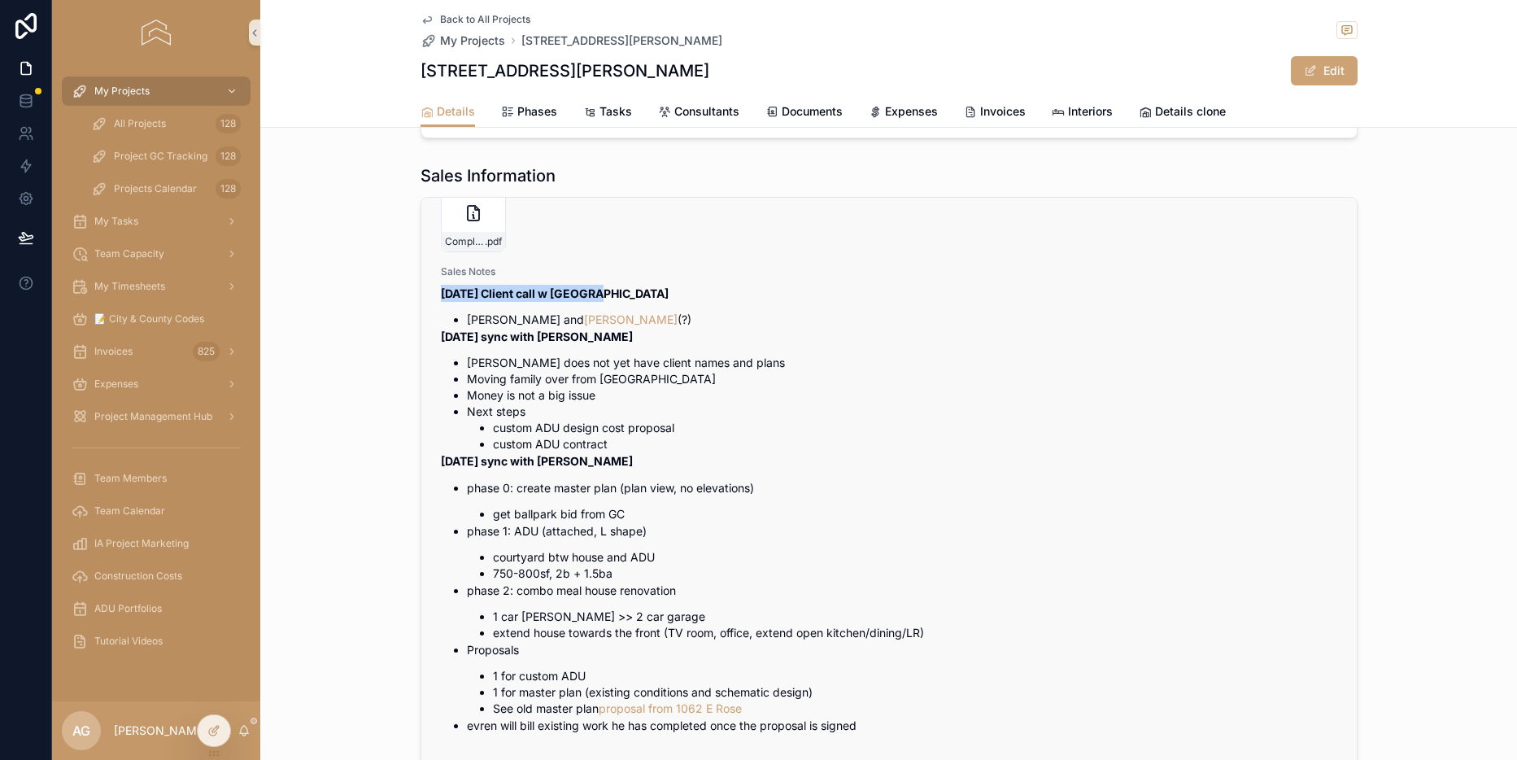
click at [686, 397] on li "Money is not a big issue" at bounding box center [902, 395] width 870 height 16
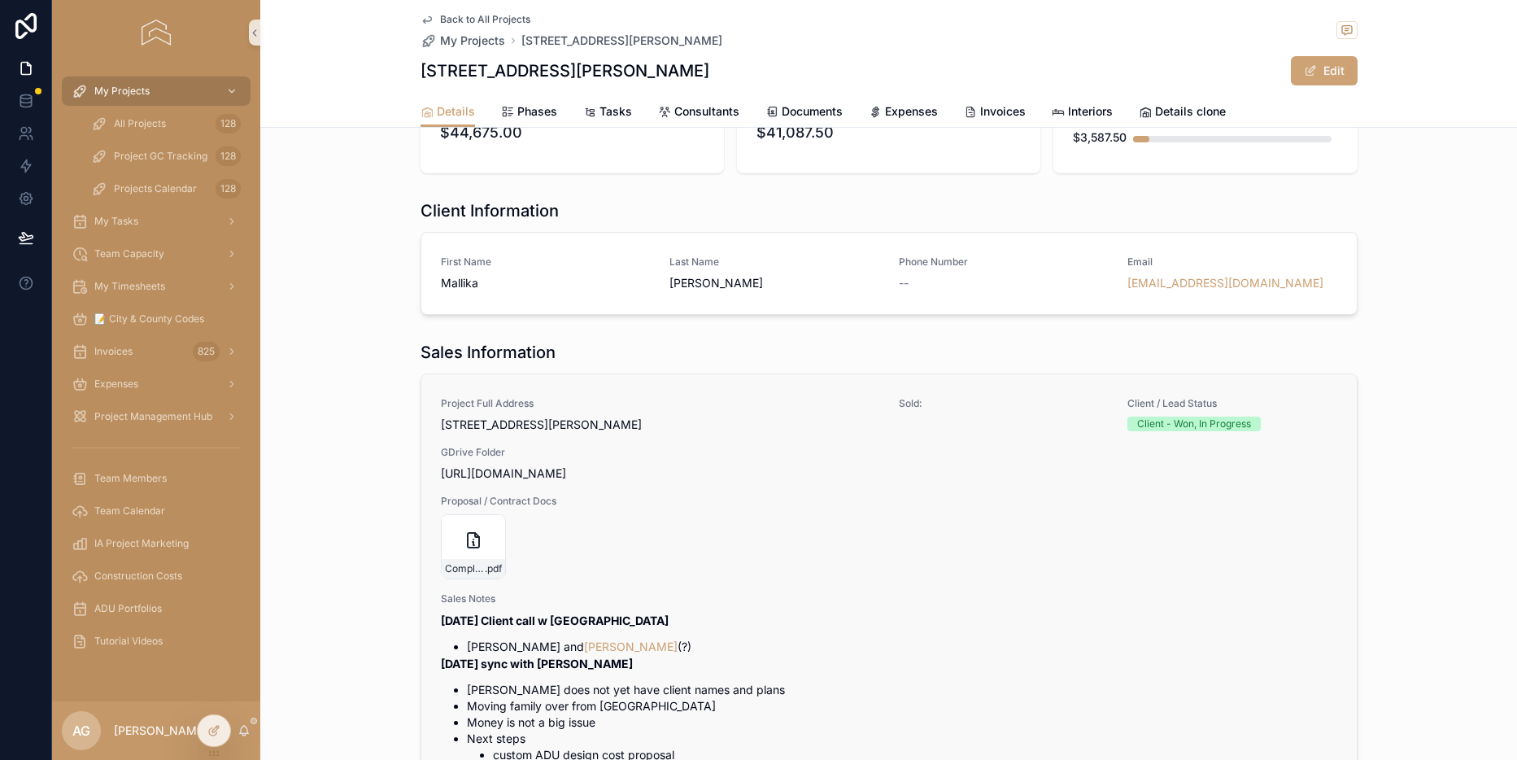
scroll to position [1333, 0]
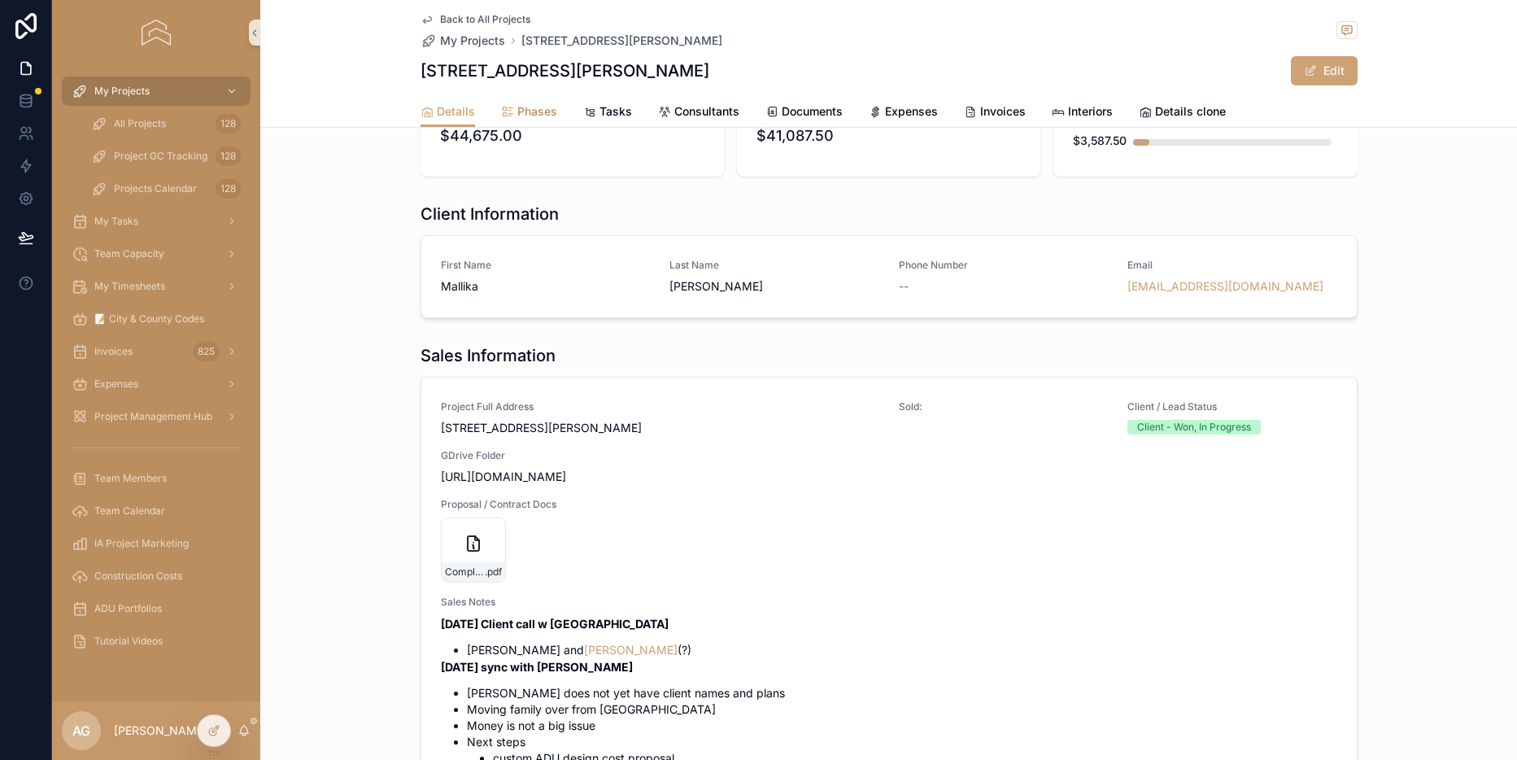
click at [532, 118] on span "Phases" at bounding box center [537, 111] width 40 height 16
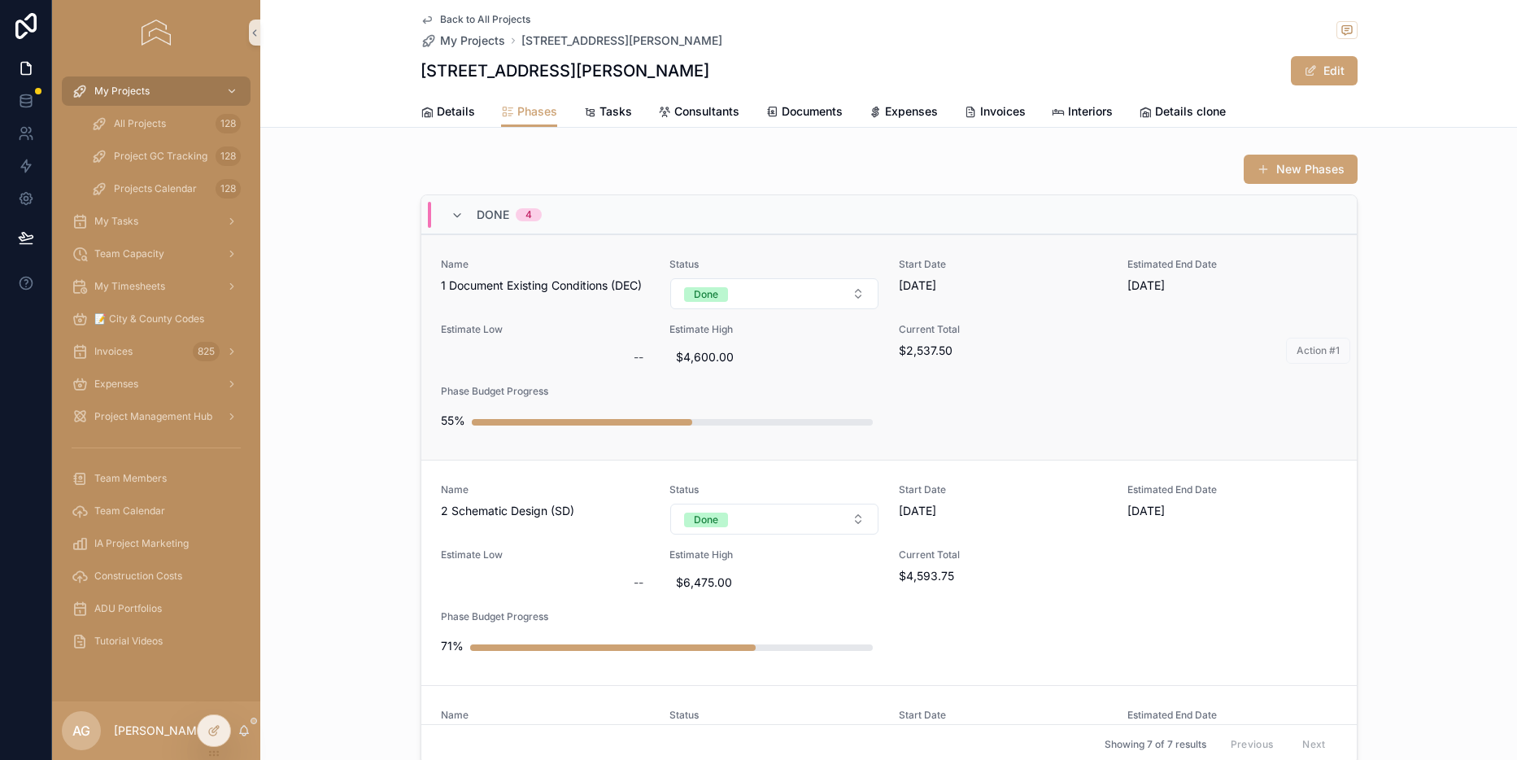
click at [608, 290] on span "1 Document Existing Conditions (DEC)" at bounding box center [546, 285] width 210 height 16
click at [148, 280] on span "My Timesheets" at bounding box center [129, 286] width 71 height 13
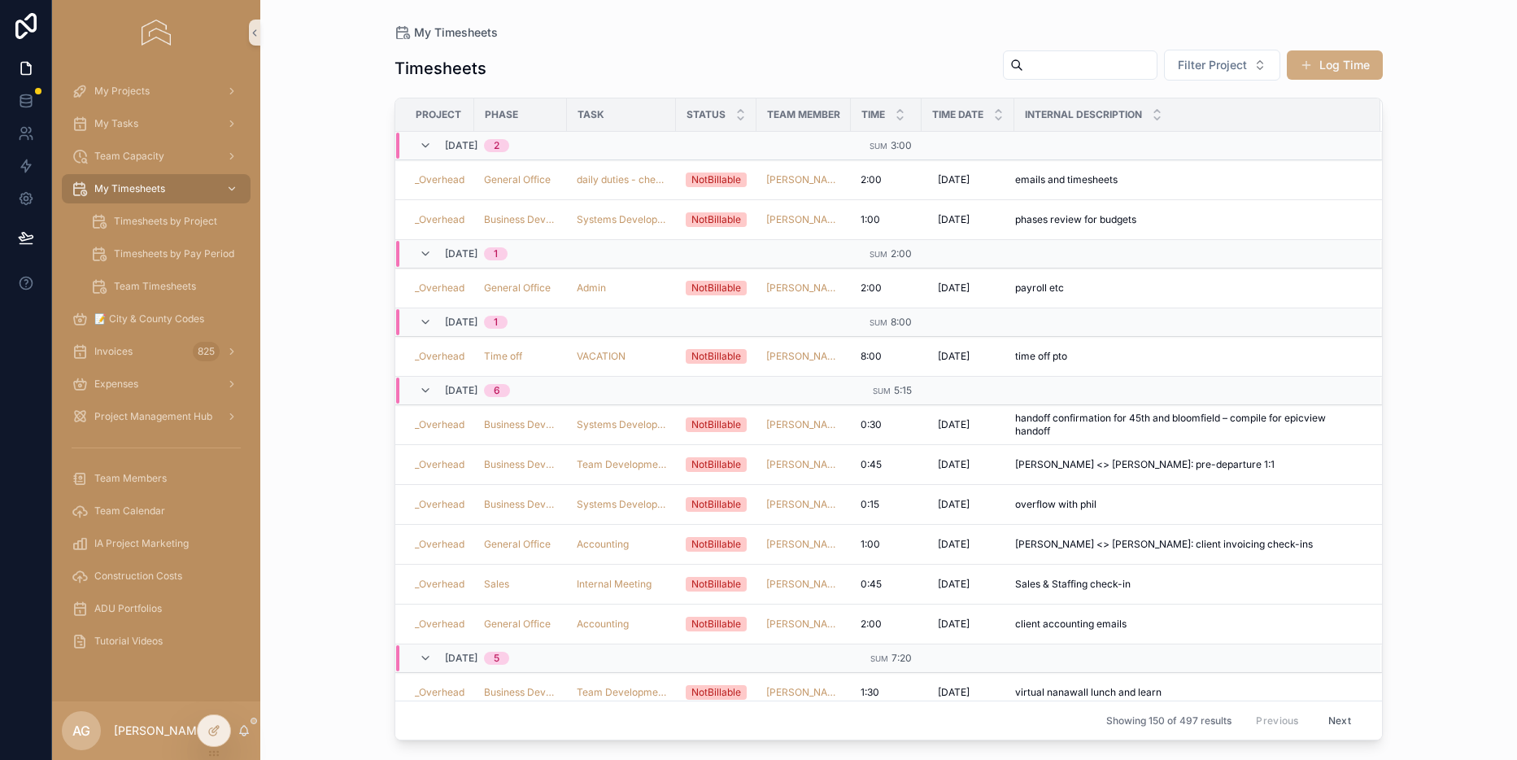
click at [1354, 78] on button "Log Time" at bounding box center [1335, 64] width 96 height 29
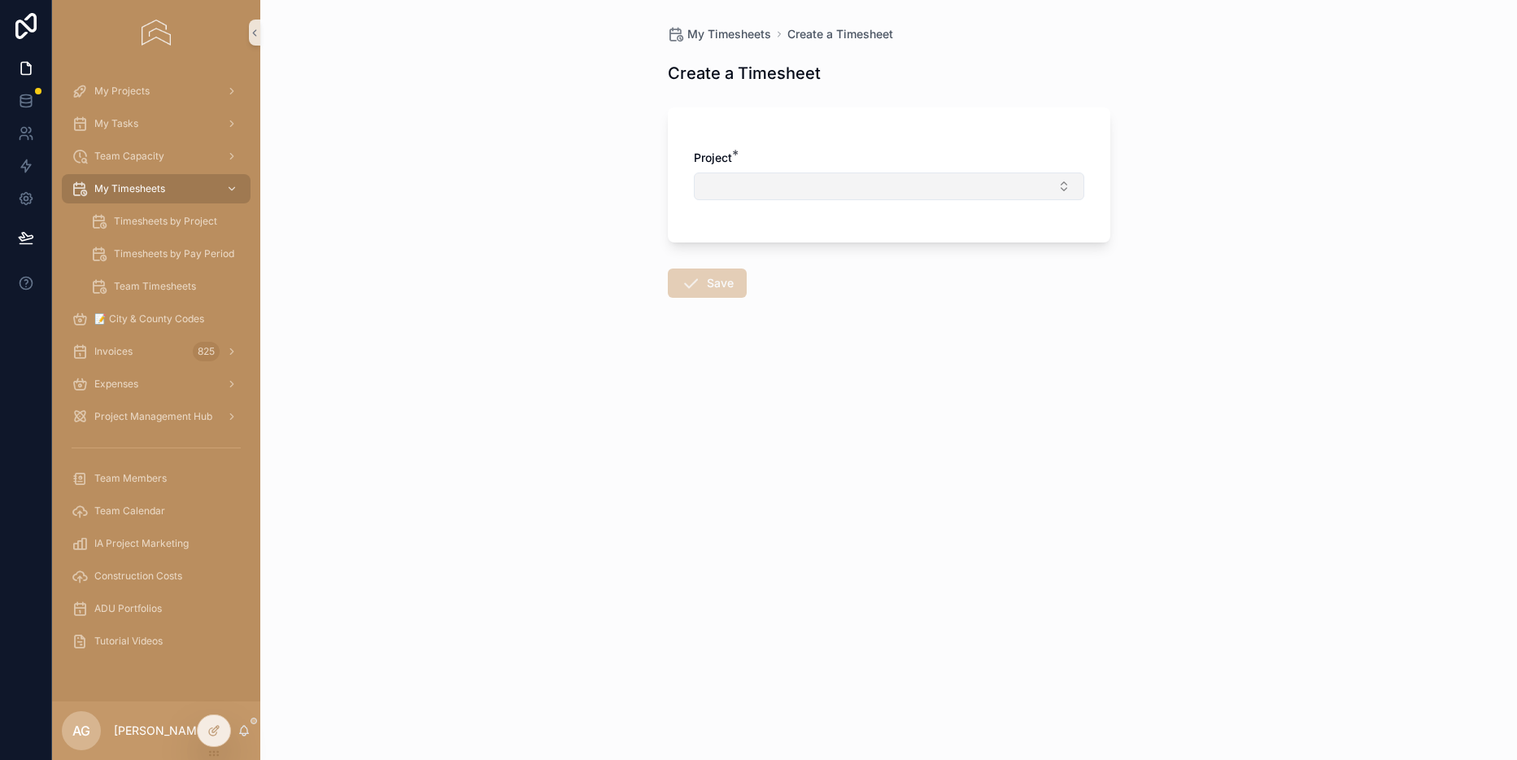
click at [1020, 196] on button "Select Button" at bounding box center [889, 186] width 390 height 28
type input "******"
click at [788, 249] on span "160 Ravine Drive" at bounding box center [757, 250] width 107 height 16
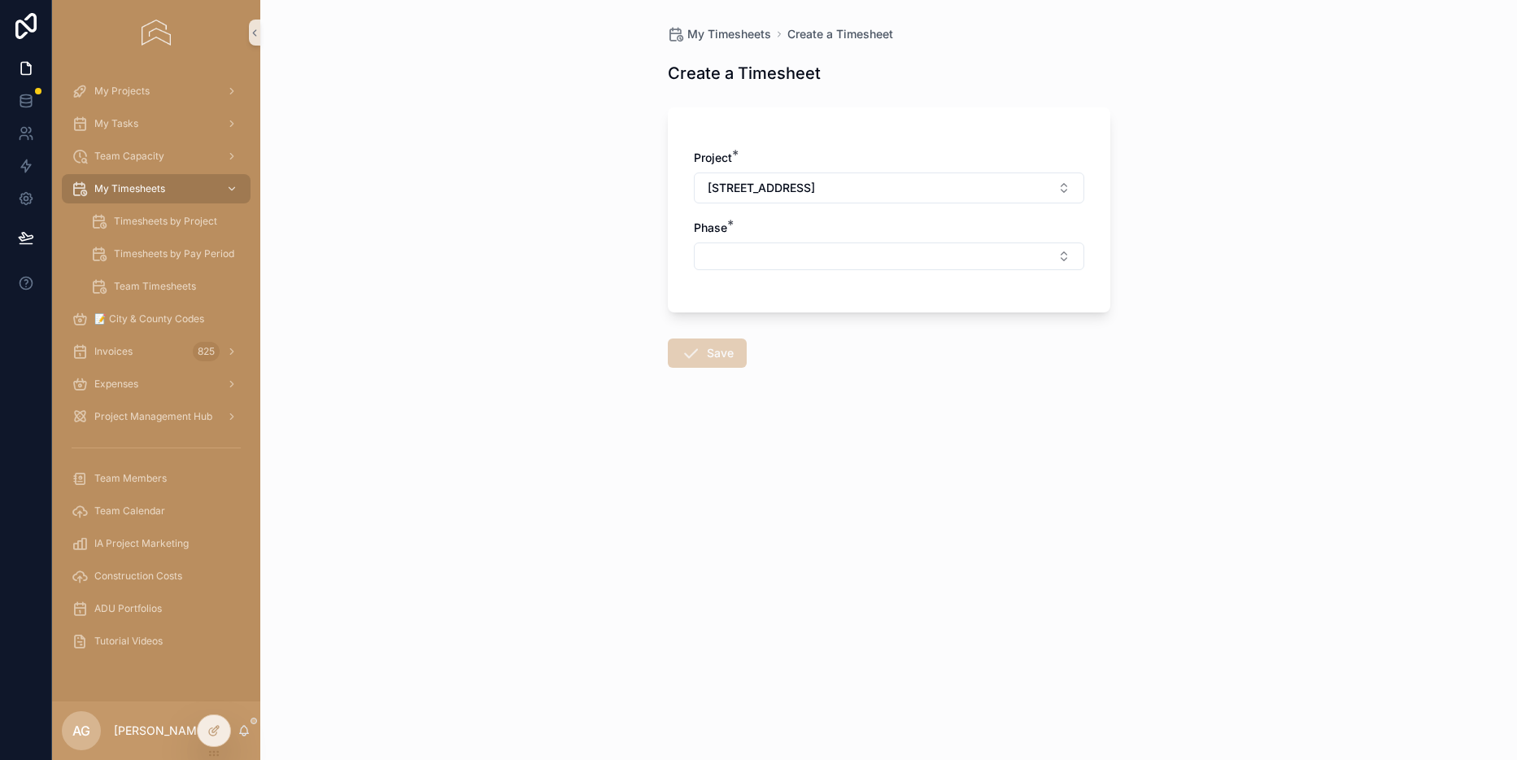
click at [788, 249] on button "Select Button" at bounding box center [889, 256] width 390 height 28
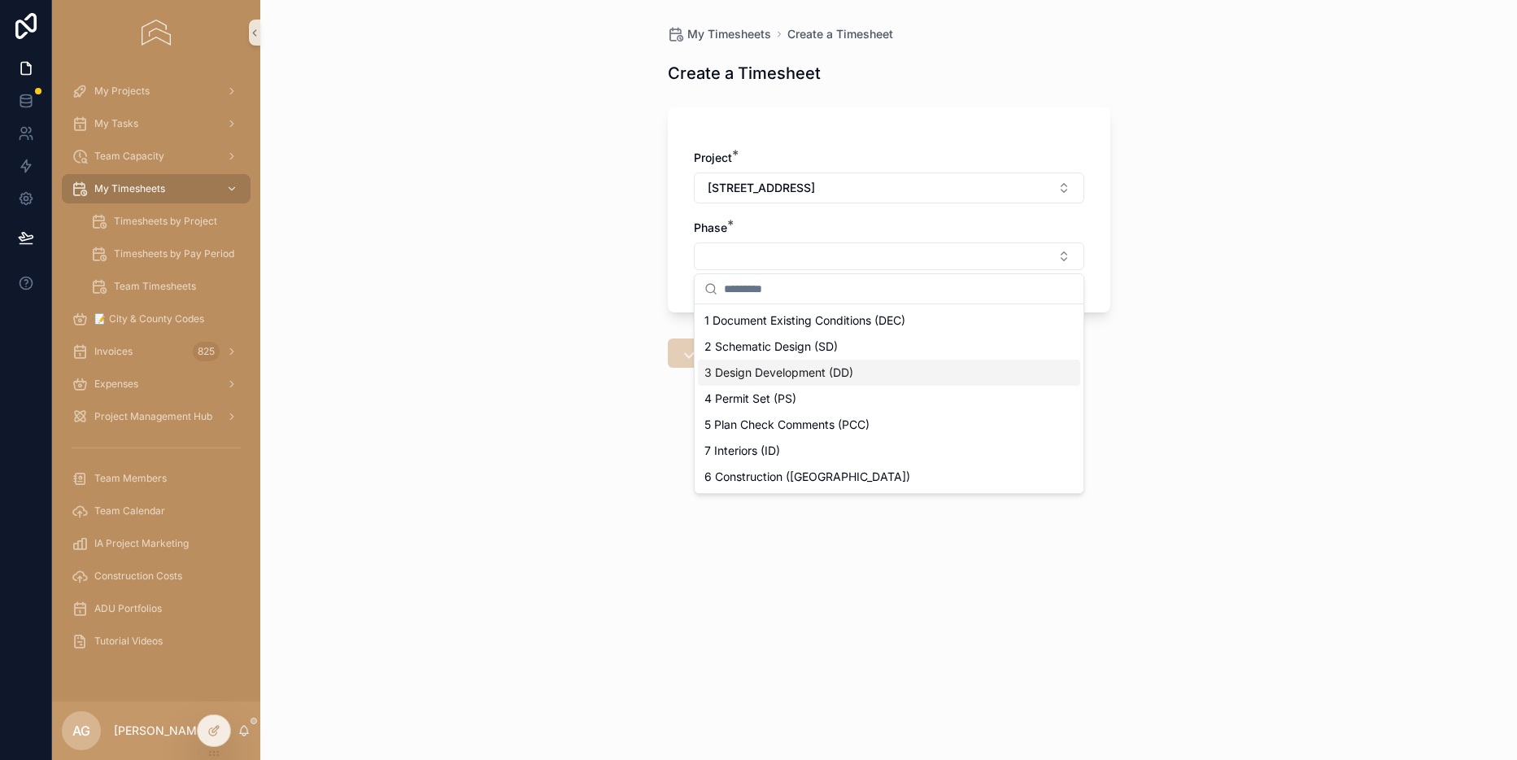
click at [804, 379] on span "3 Design Development (DD)" at bounding box center [778, 372] width 149 height 16
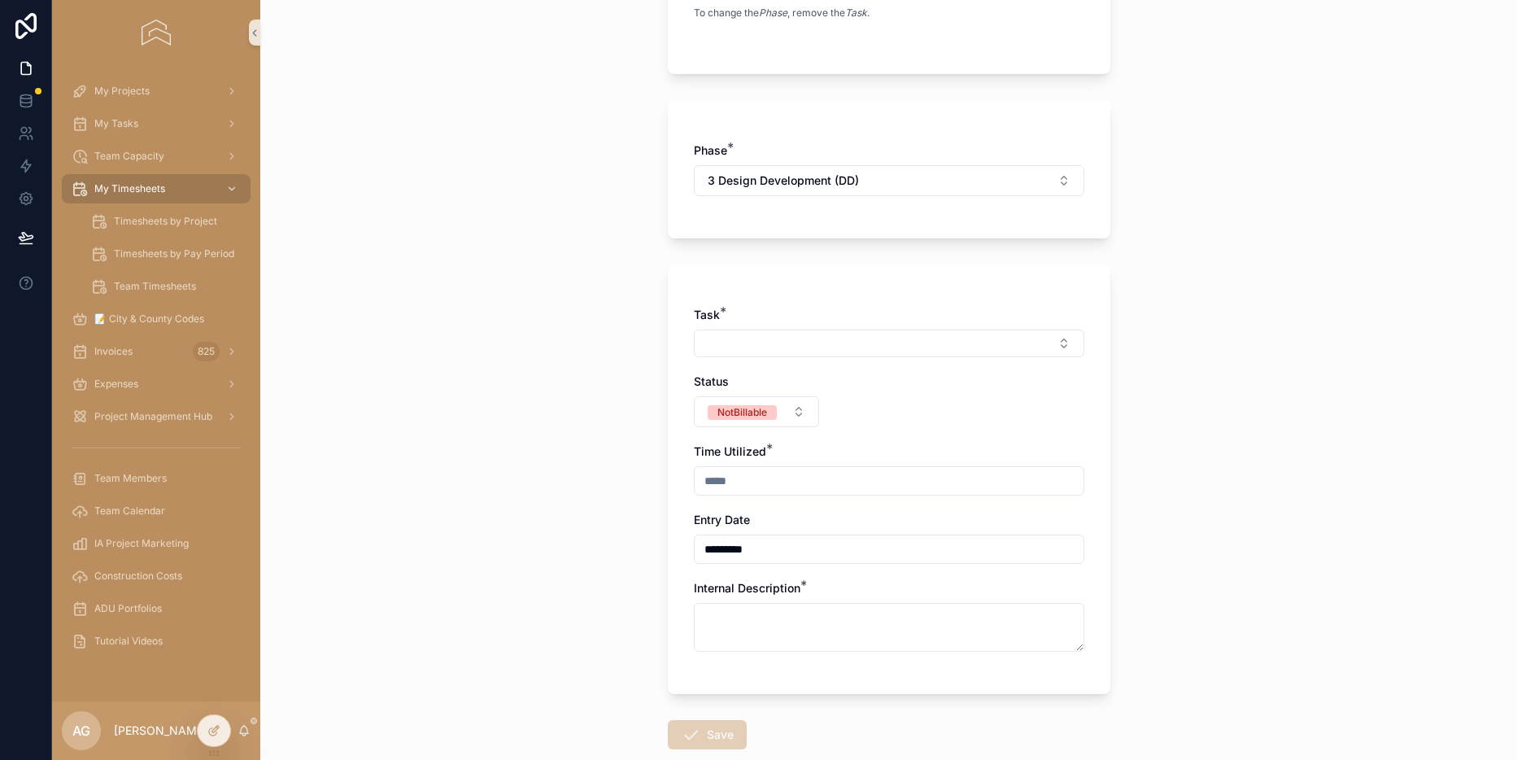
scroll to position [285, 0]
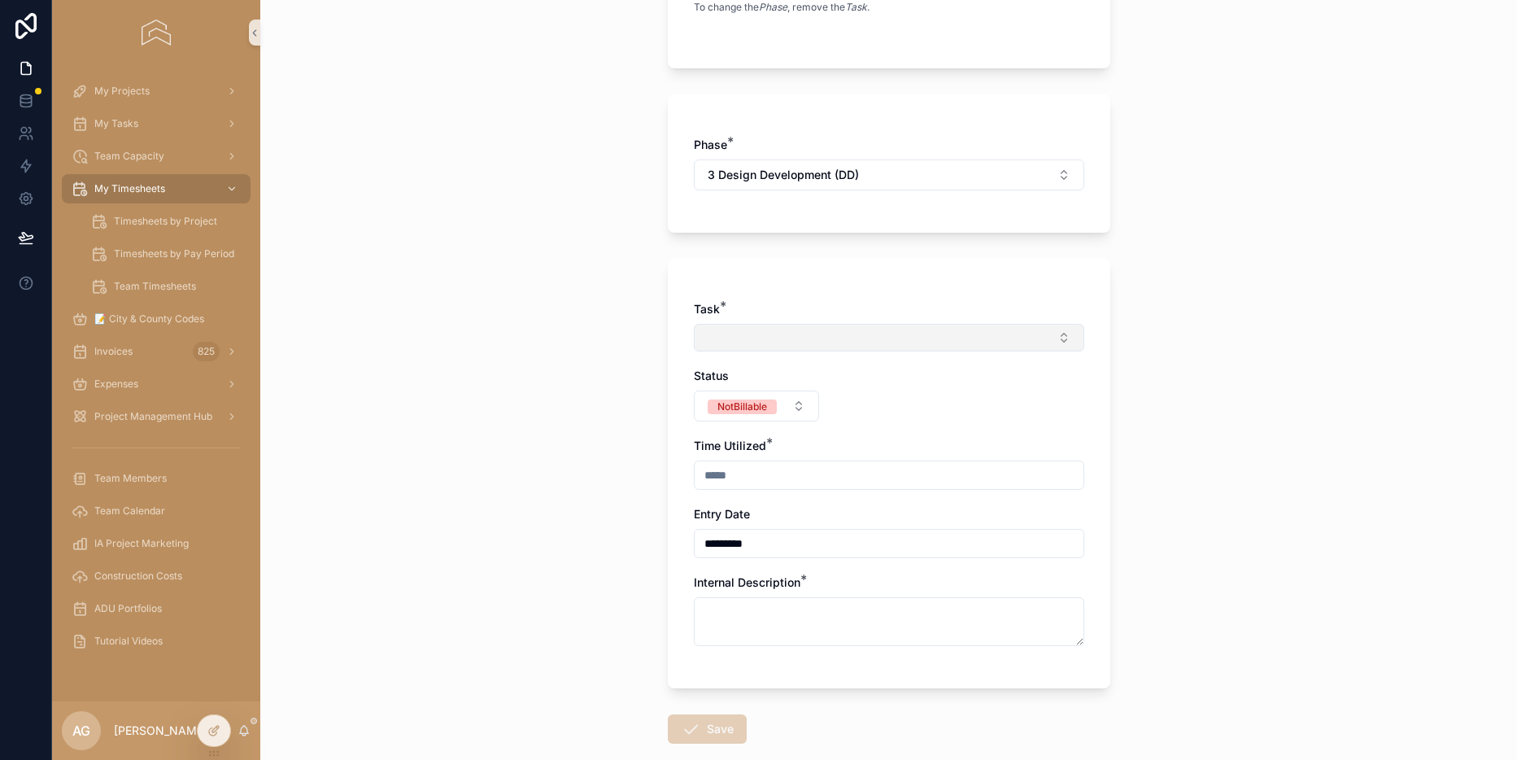
click at [821, 342] on button "Select Button" at bounding box center [889, 338] width 390 height 28
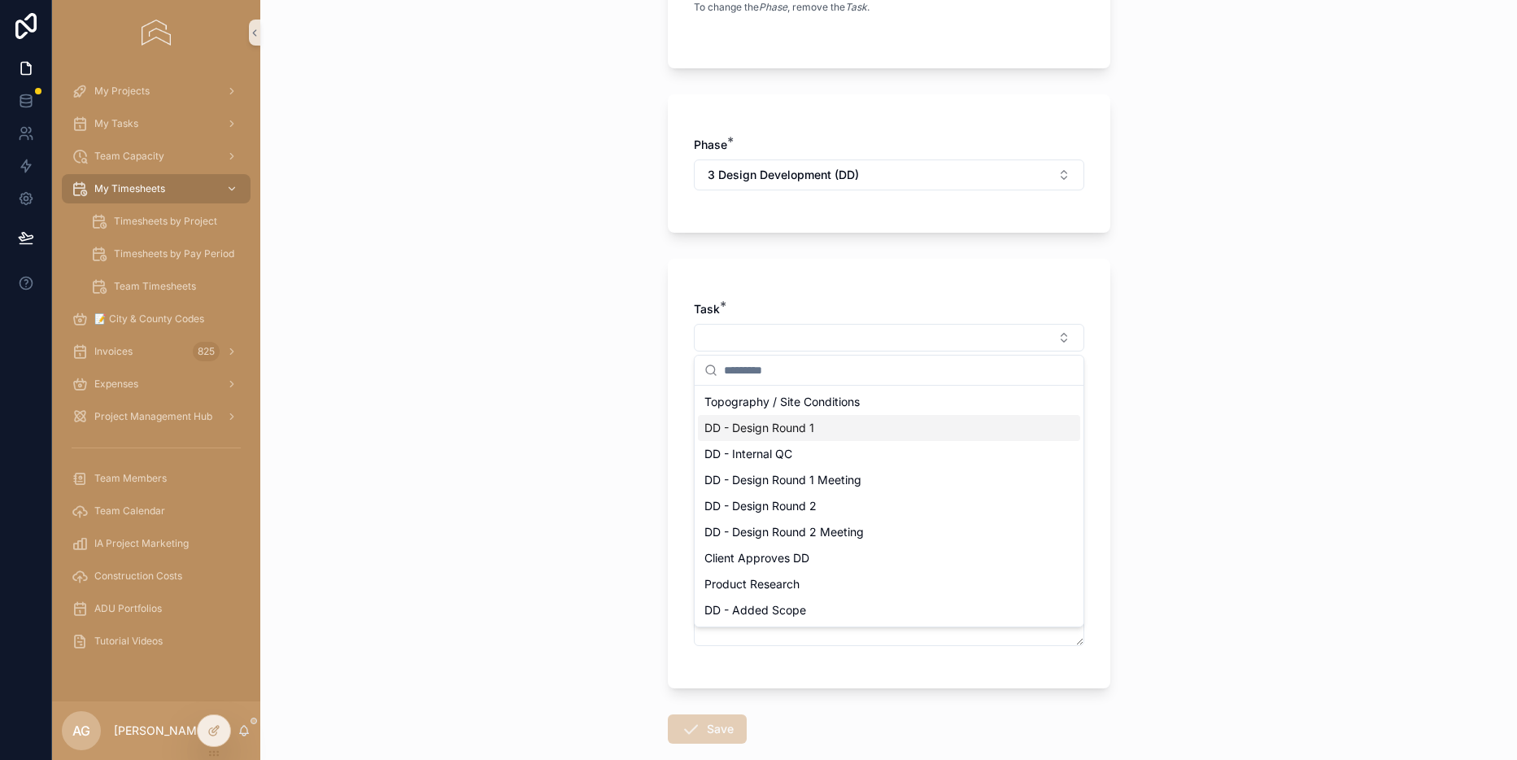
click at [801, 439] on div "DD - Design Round 1" at bounding box center [889, 428] width 382 height 26
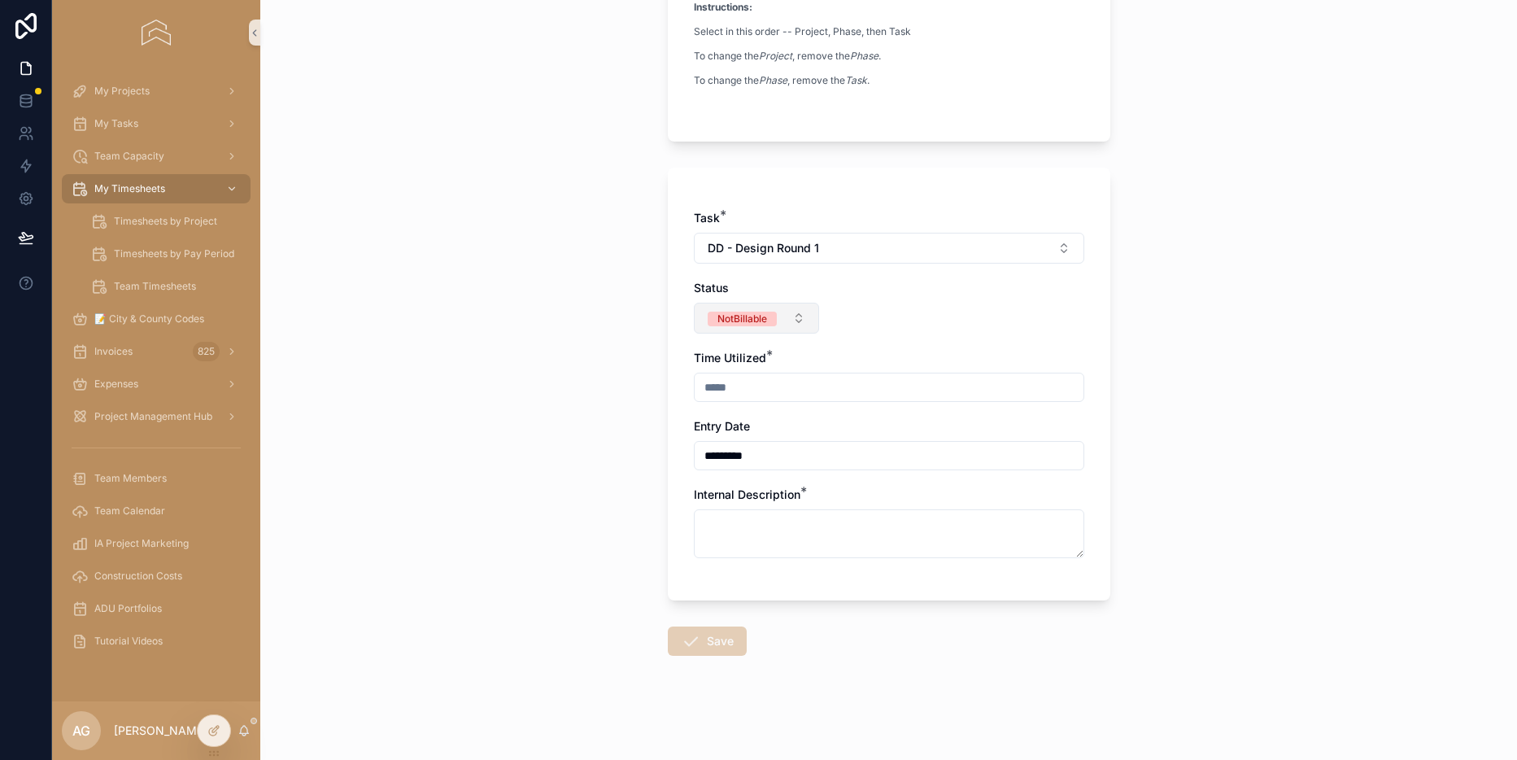
click at [787, 325] on button "NotBillable" at bounding box center [757, 318] width 126 height 31
click at [733, 404] on div "Billable" at bounding box center [756, 407] width 195 height 24
click at [754, 396] on input "scrollable content" at bounding box center [889, 387] width 389 height 23
click at [1144, 505] on div "My Timesheets Create a Timesheet Create a Timesheet Project: 160 Ravine Drive P…" at bounding box center [888, 380] width 1257 height 760
type input "****"
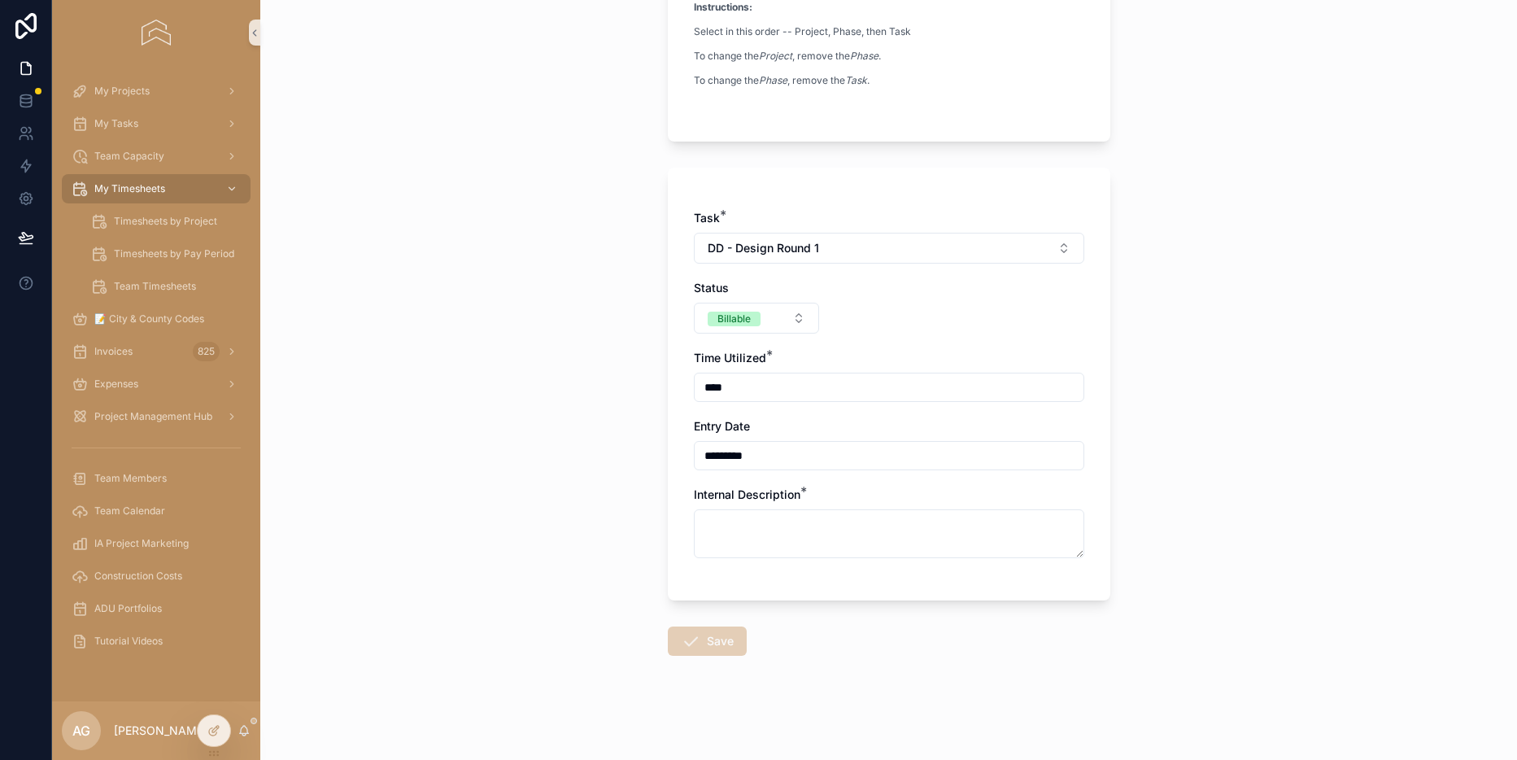
click at [825, 444] on input "*********" at bounding box center [889, 455] width 389 height 23
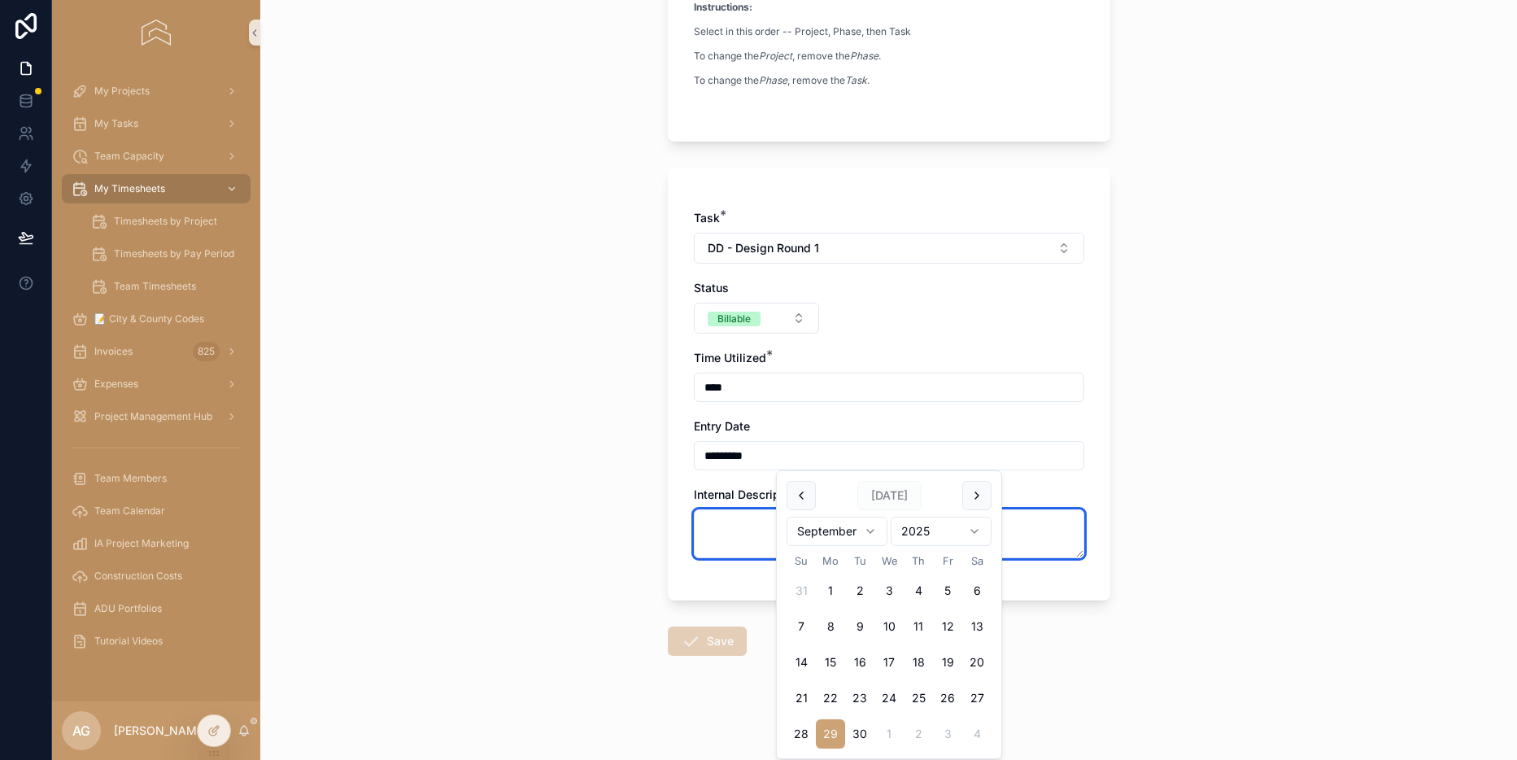
click at [746, 512] on textarea "scrollable content" at bounding box center [889, 533] width 390 height 49
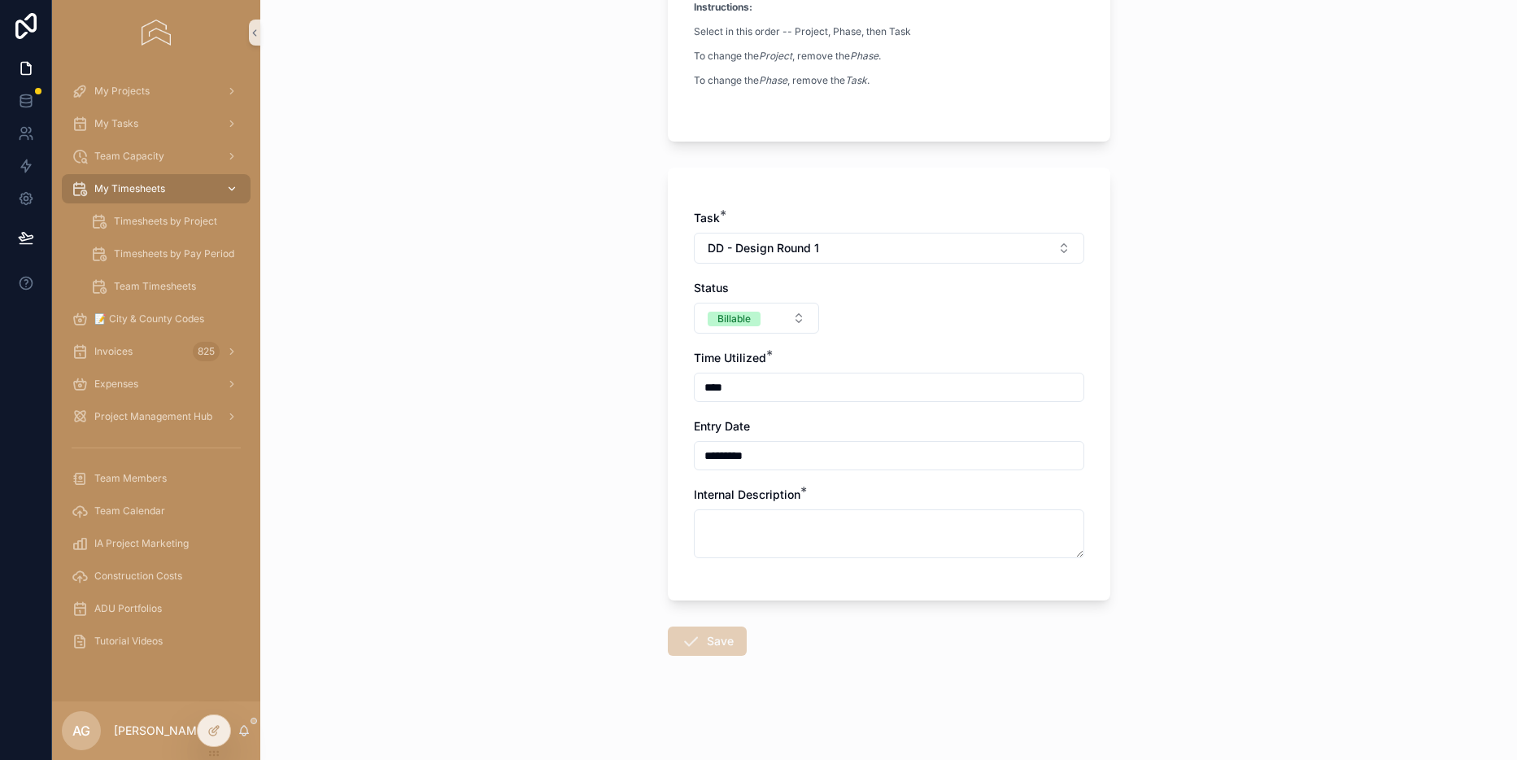
click at [149, 188] on span "My Timesheets" at bounding box center [129, 188] width 71 height 13
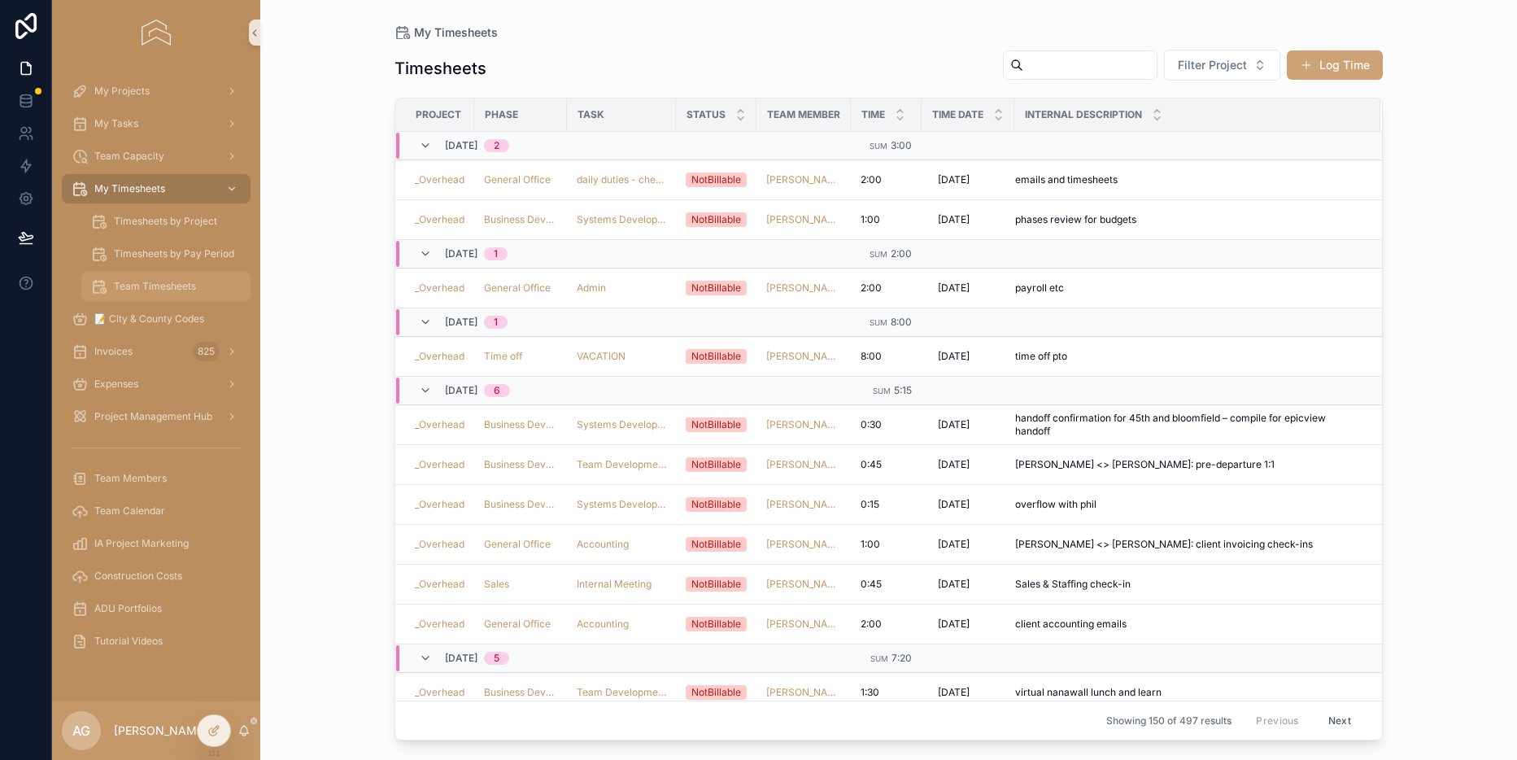
click at [163, 277] on div "Team Timesheets" at bounding box center [166, 286] width 150 height 26
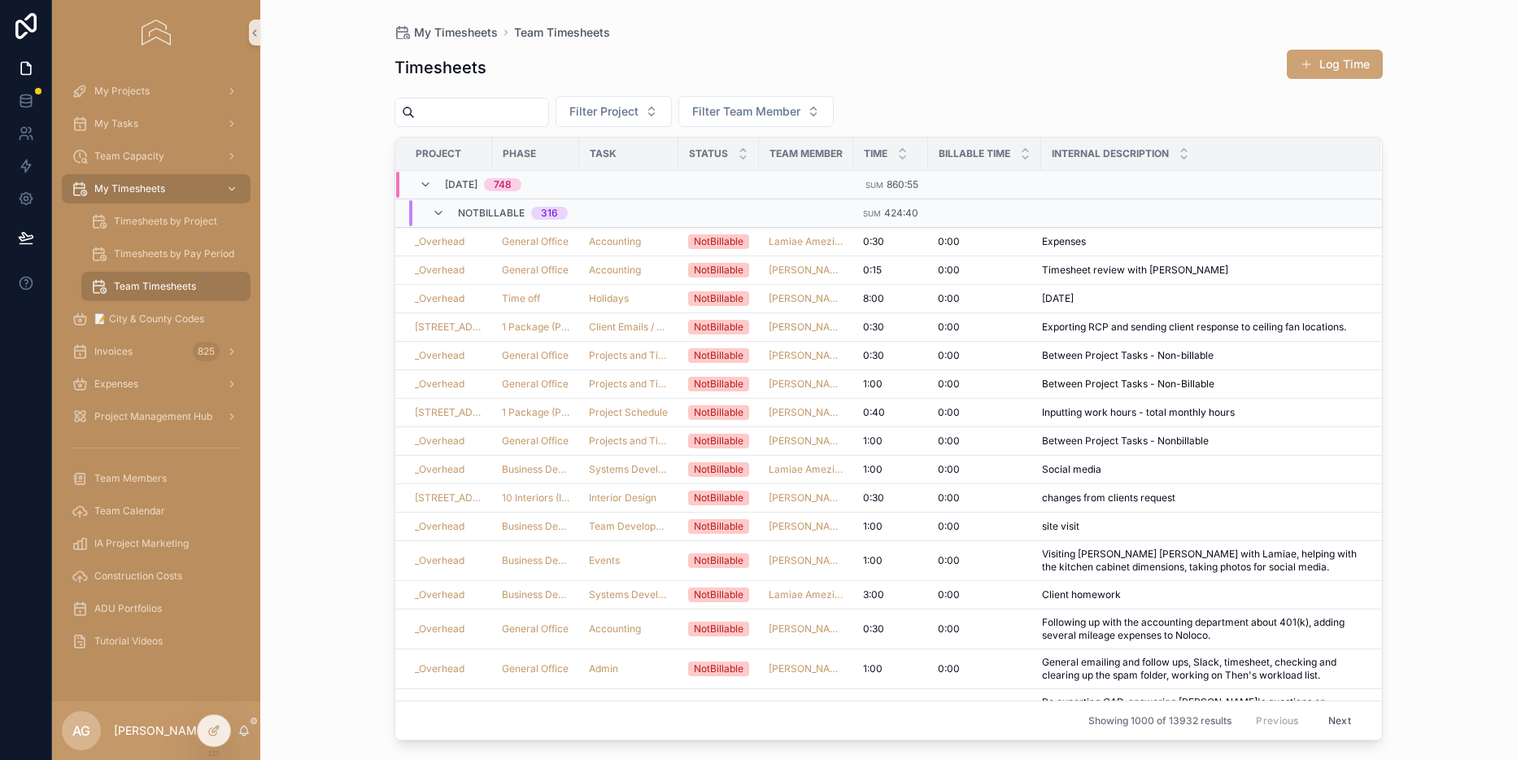
click at [343, 277] on div "My Timesheets Team Timesheets Timesheets Log Time Filter Project Filter Team Me…" at bounding box center [888, 380] width 1257 height 760
